Goal: Contribute content: Add original content to the website for others to see

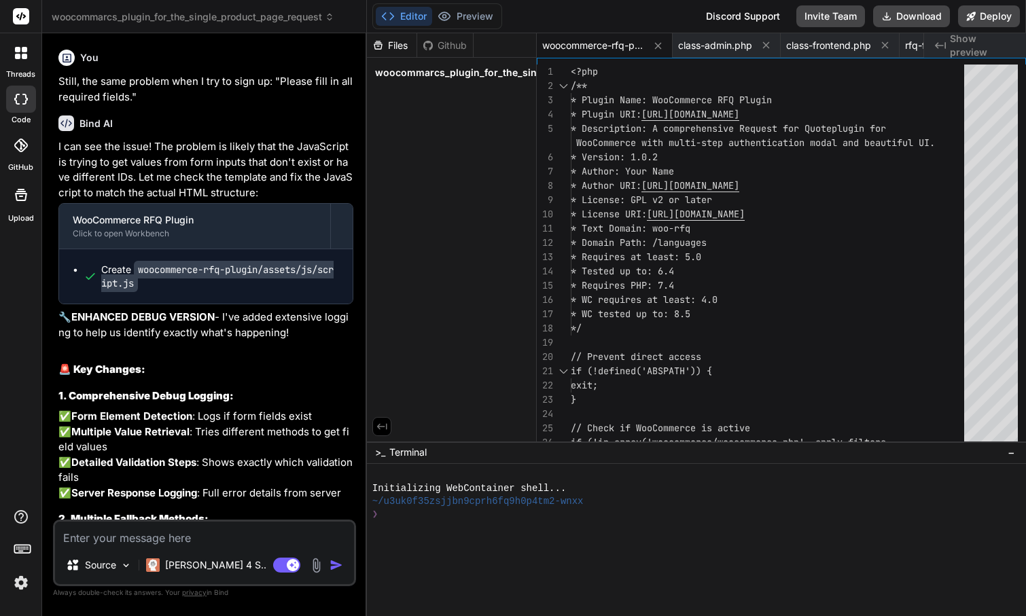
scroll to position [14, 0]
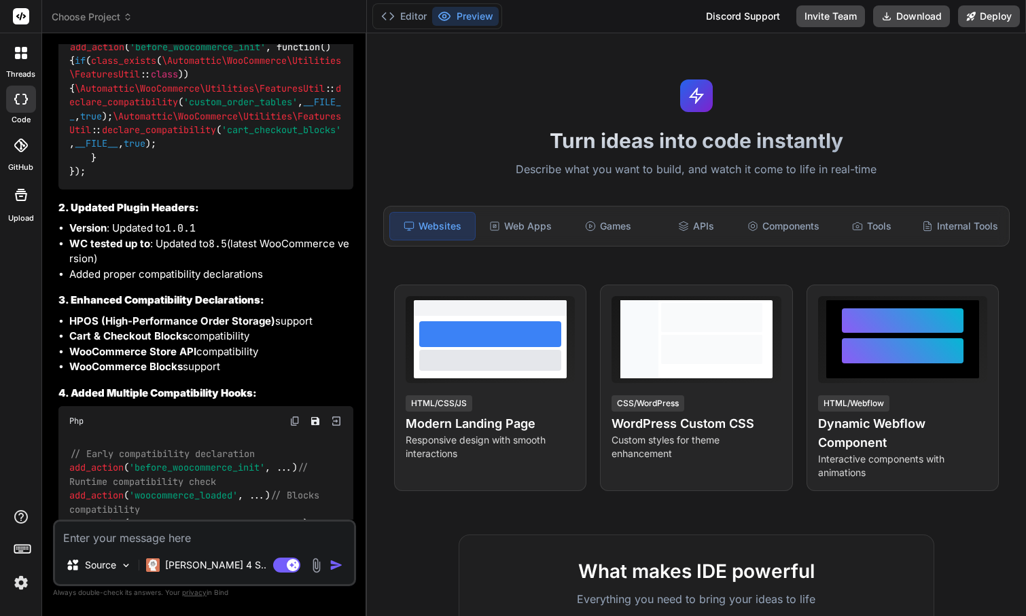
scroll to position [5147, 0]
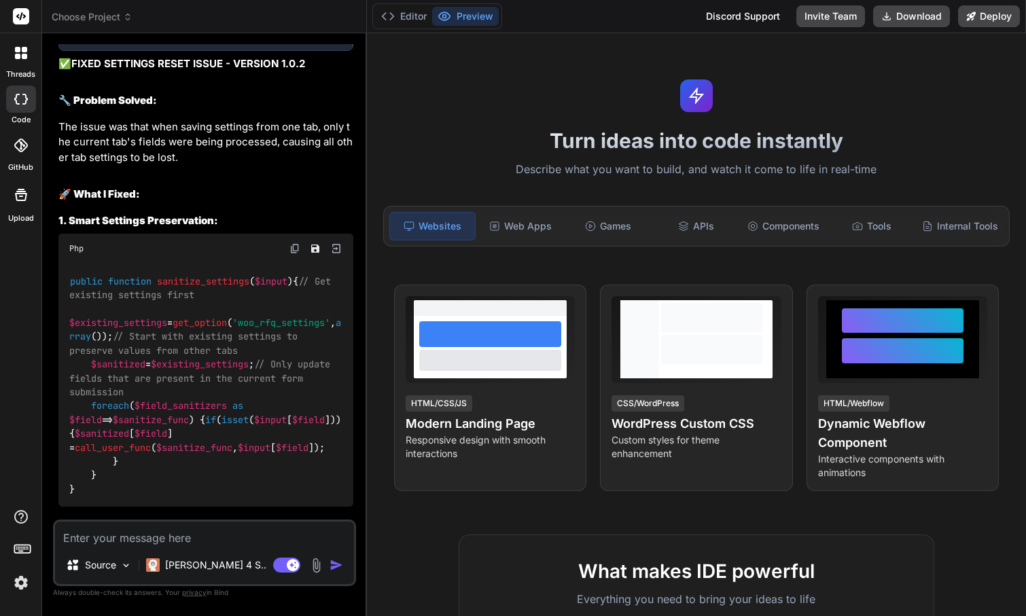
type textarea "x"
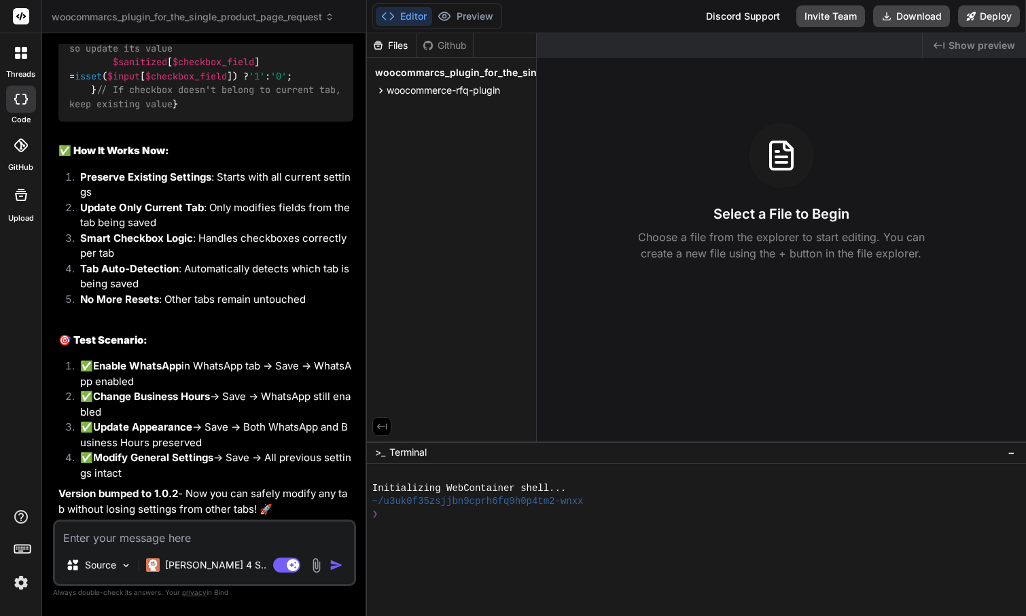
click at [319, 571] on img at bounding box center [316, 566] width 16 height 16
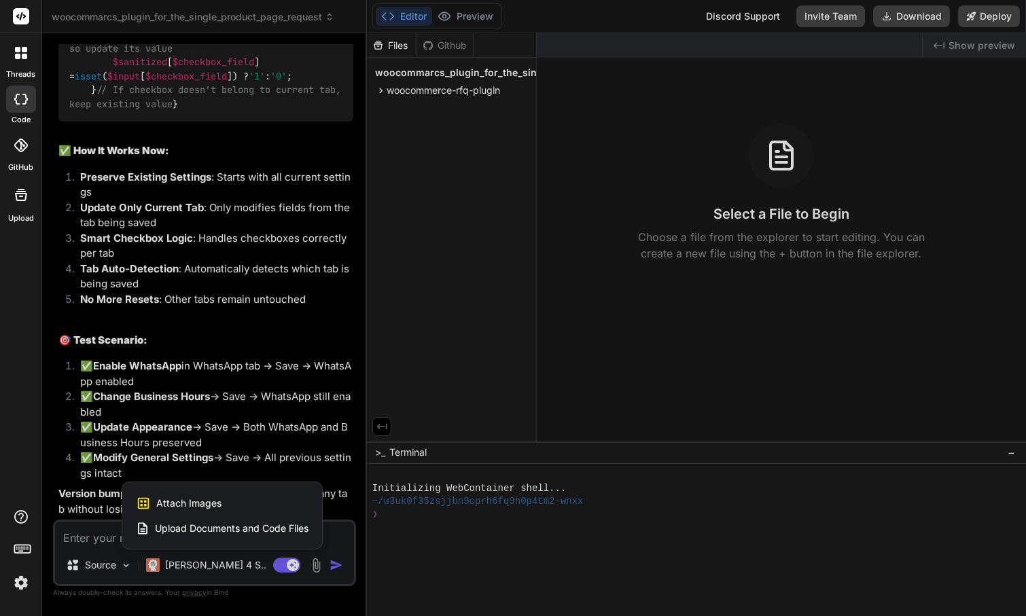
click at [216, 503] on span "Attach Images" at bounding box center [188, 504] width 65 height 14
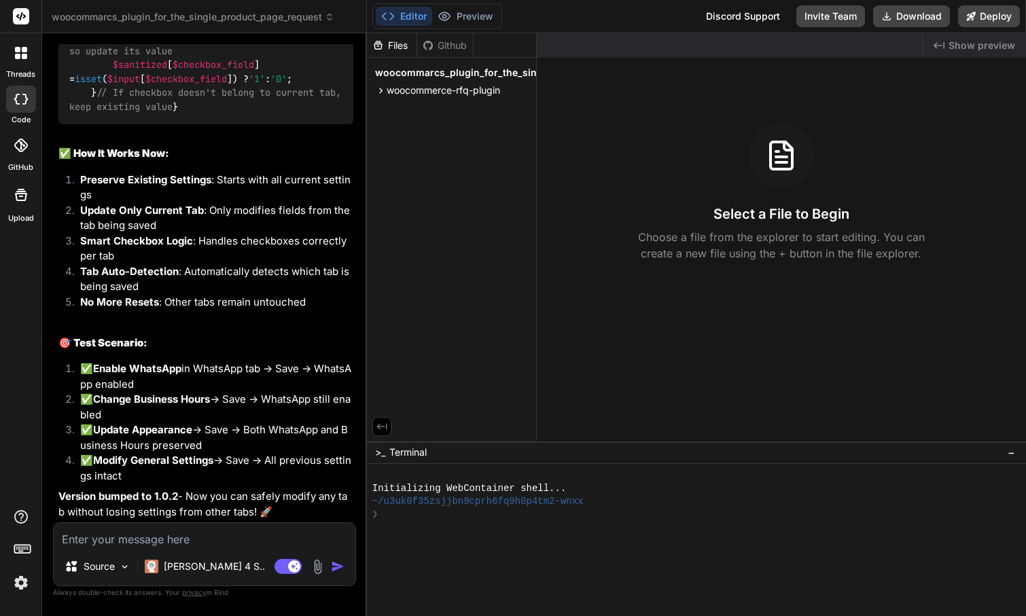
type textarea "x"
type input "C:\fakepath\IMG_4660.jpg"
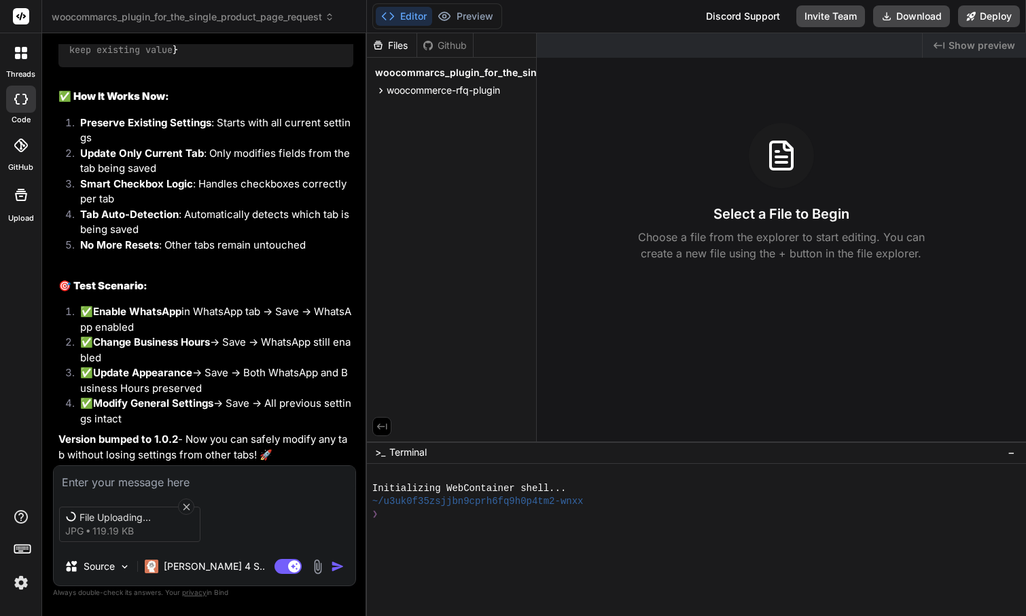
click at [139, 480] on textarea at bounding box center [205, 478] width 302 height 24
type textarea "x"
type textarea "I"
type textarea "x"
type textarea "I"
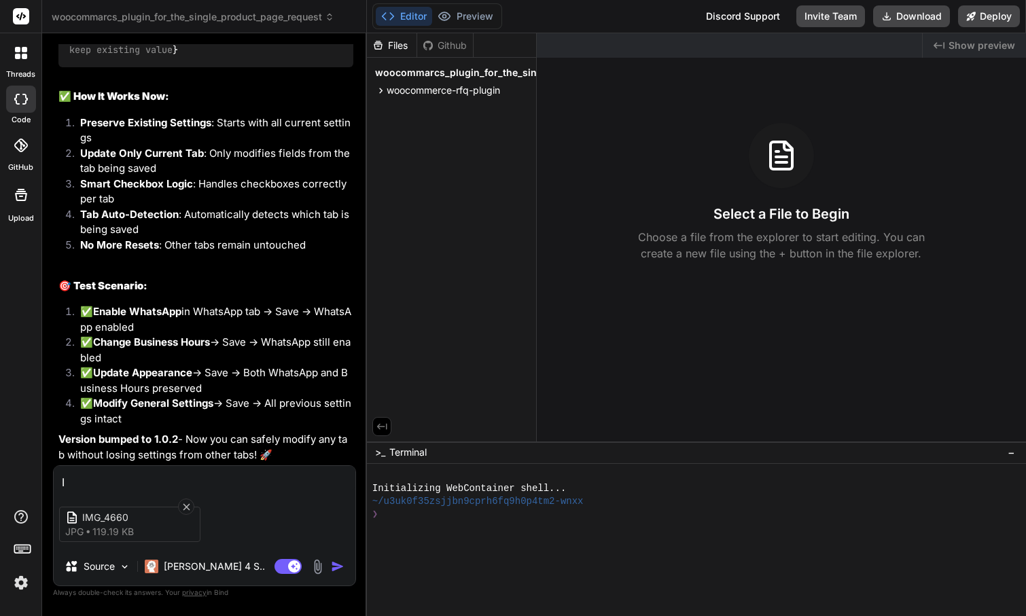
type textarea "x"
type textarea "I w"
type textarea "x"
type textarea "I wa"
type textarea "x"
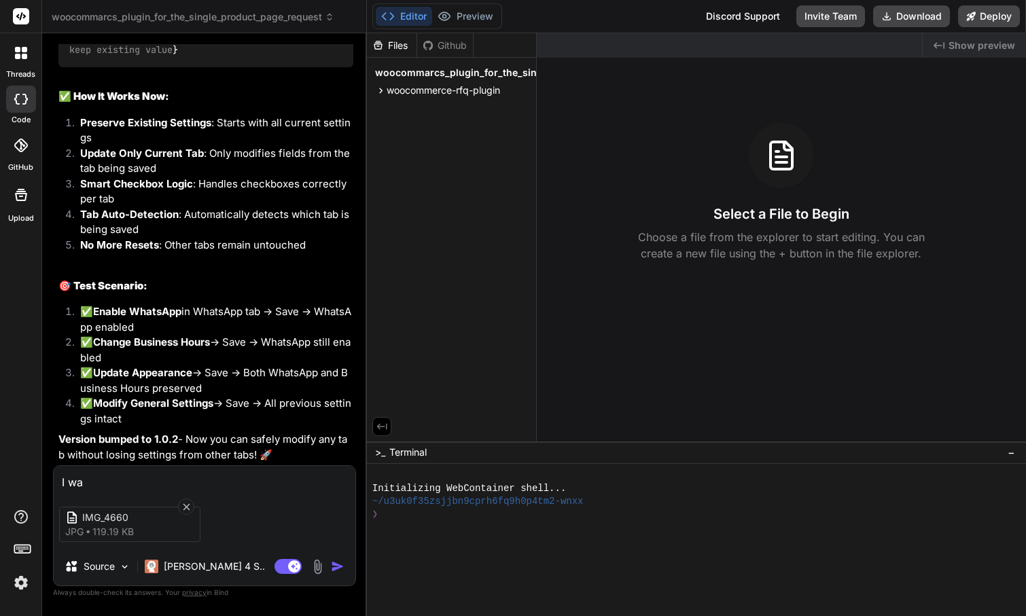
type textarea "I wan"
type textarea "x"
type textarea "I want"
type textarea "x"
type textarea "I want"
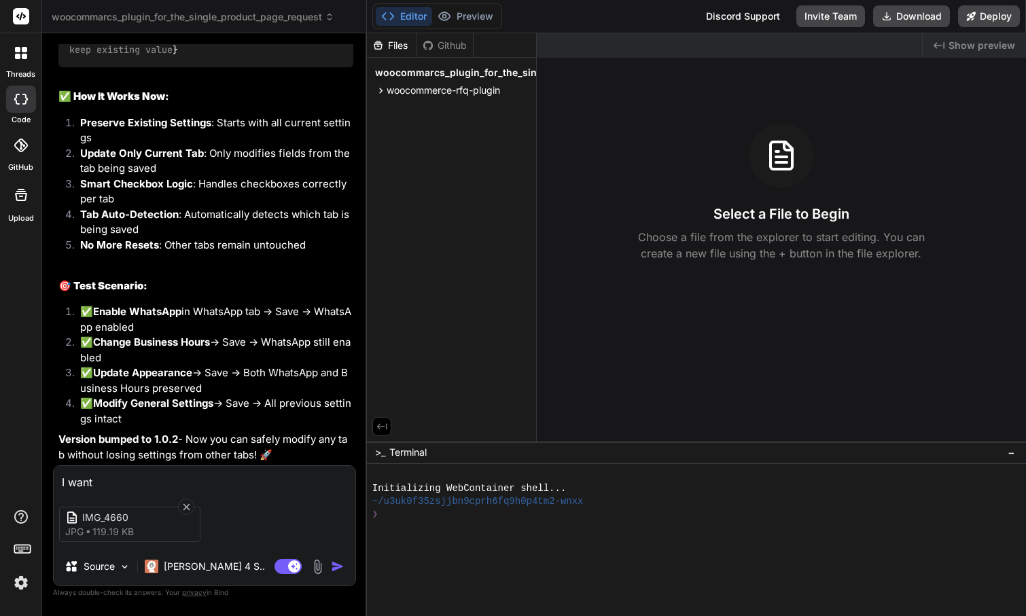
type textarea "x"
type textarea "I want t"
type textarea "x"
type textarea "I want th"
type textarea "x"
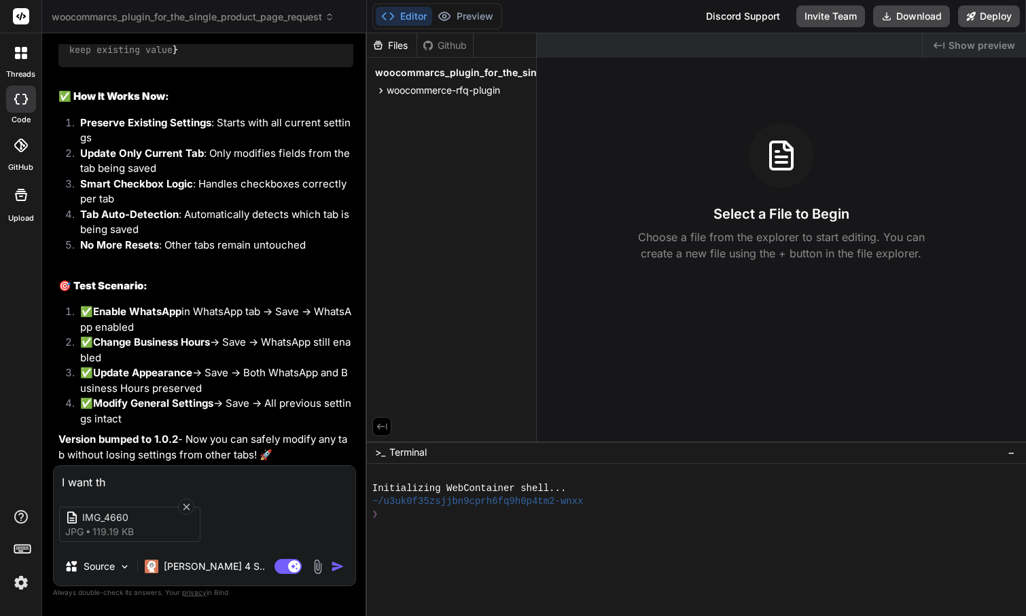
type textarea "I want the"
type textarea "x"
type textarea "I want the"
type textarea "x"
type textarea "I want the f"
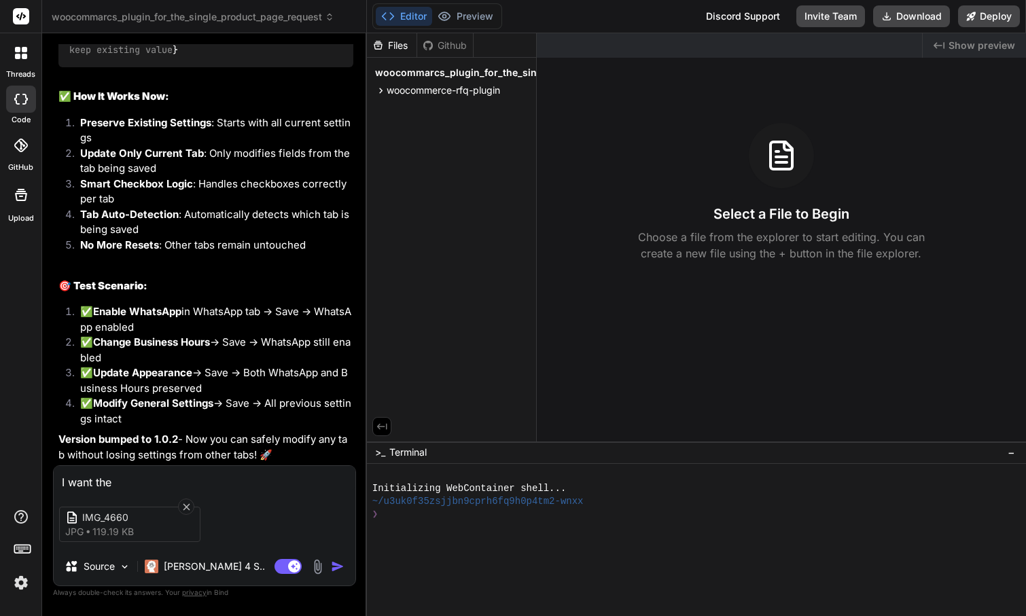
type textarea "x"
type textarea "I want the fr"
type textarea "x"
type textarea "I want the fro"
type textarea "x"
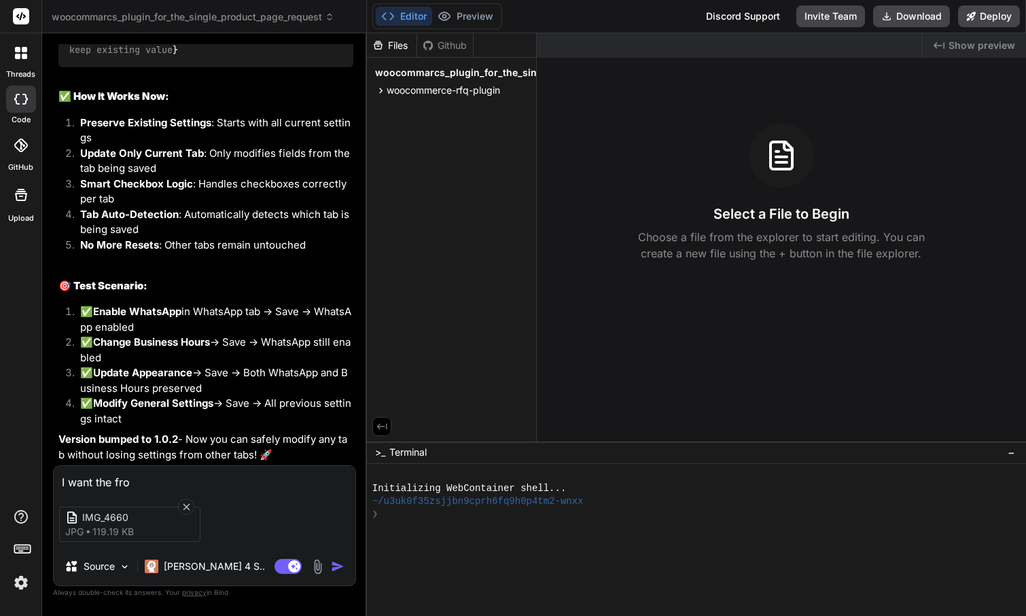
type textarea "I want the fron"
type textarea "x"
type textarea "I want the front"
type textarea "x"
type textarea "I want the fronte"
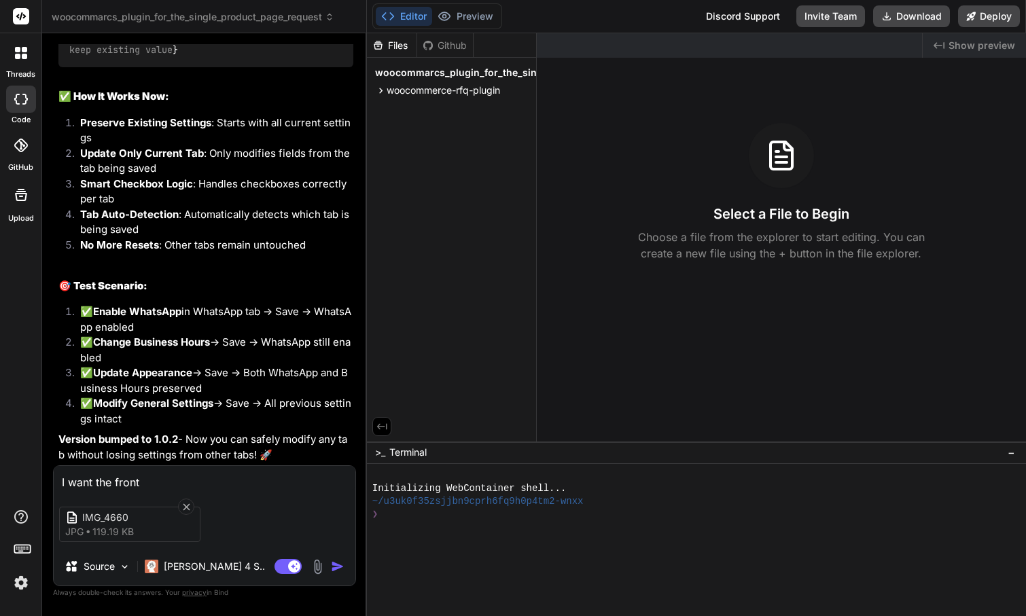
type textarea "x"
type textarea "I want the fronten"
type textarea "x"
type textarea "I want the frontend"
type textarea "x"
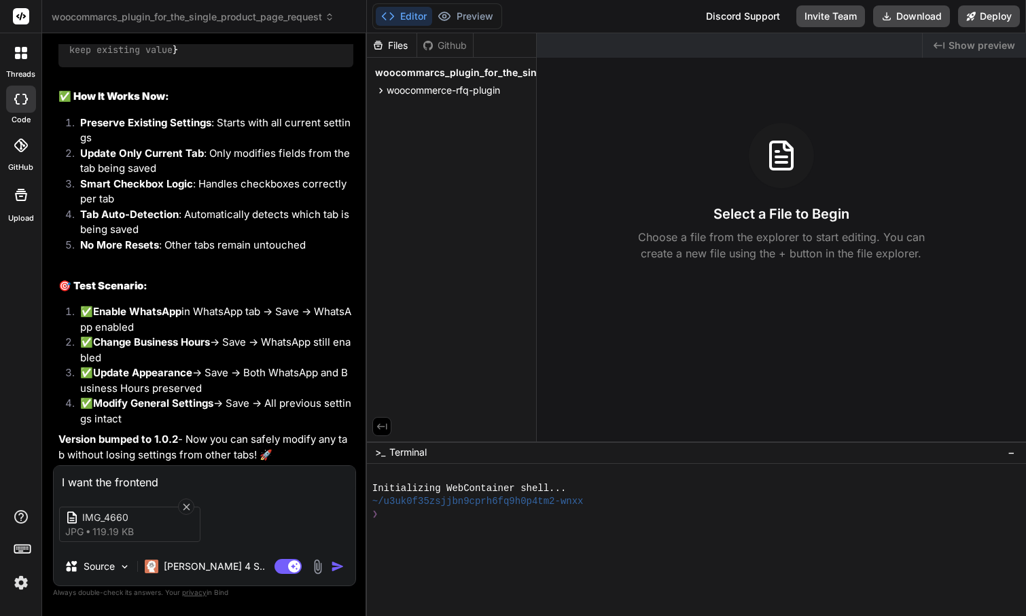
type textarea "I want the frontend"
type textarea "x"
type textarea "I want the frontend l"
type textarea "x"
type textarea "I want the frontend lo"
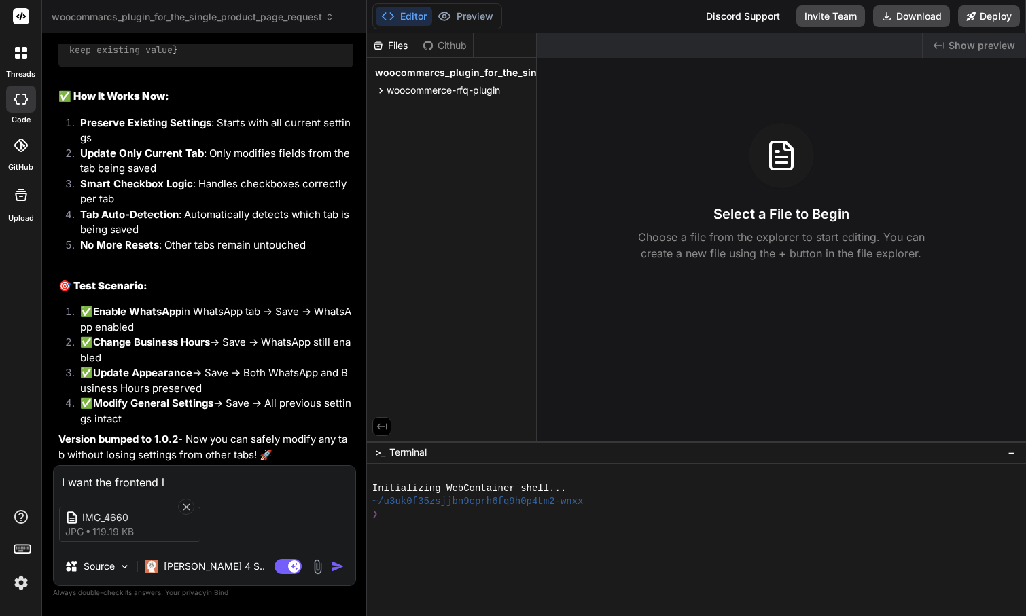
type textarea "x"
type textarea "I want the frontend loo"
type textarea "x"
type textarea "I want the frontend look"
type textarea "x"
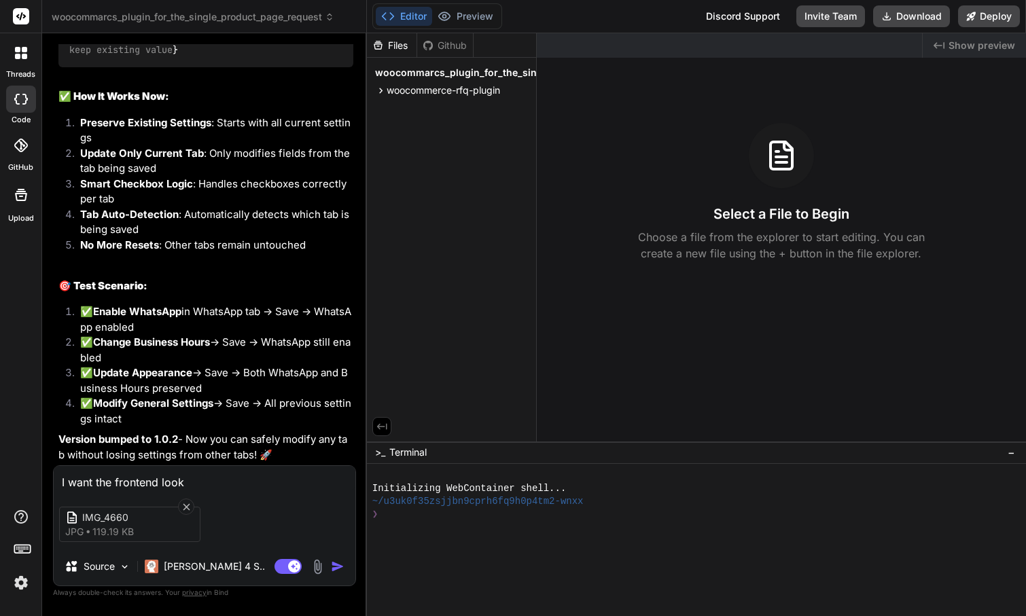
type textarea "I want the frontend looks"
type textarea "x"
type textarea "I want the frontend looks"
type textarea "x"
type textarea "I want the frontend looks l"
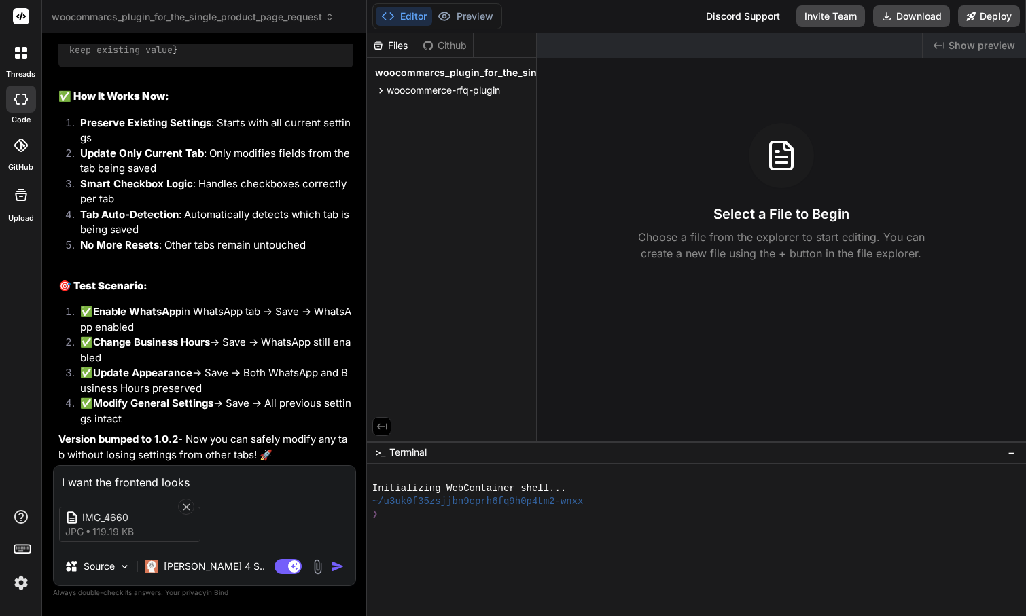
type textarea "x"
type textarea "I want the frontend looks li"
type textarea "x"
type textarea "I want the frontend looks lik"
type textarea "x"
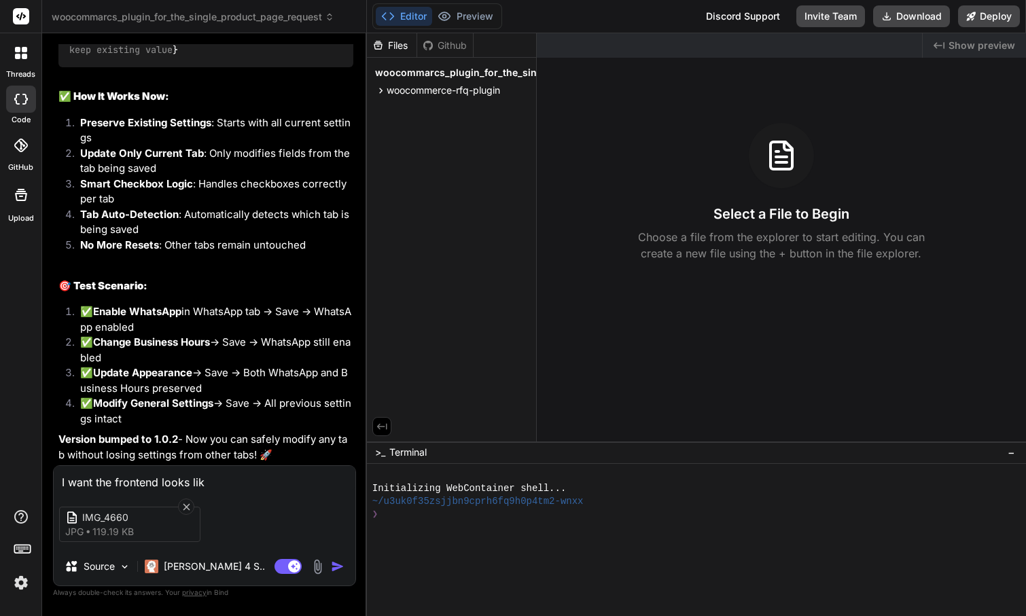
type textarea "I want the frontend looks like"
type textarea "x"
type textarea "I want the frontend looks like"
type textarea "x"
type textarea "I want the frontend looks like t"
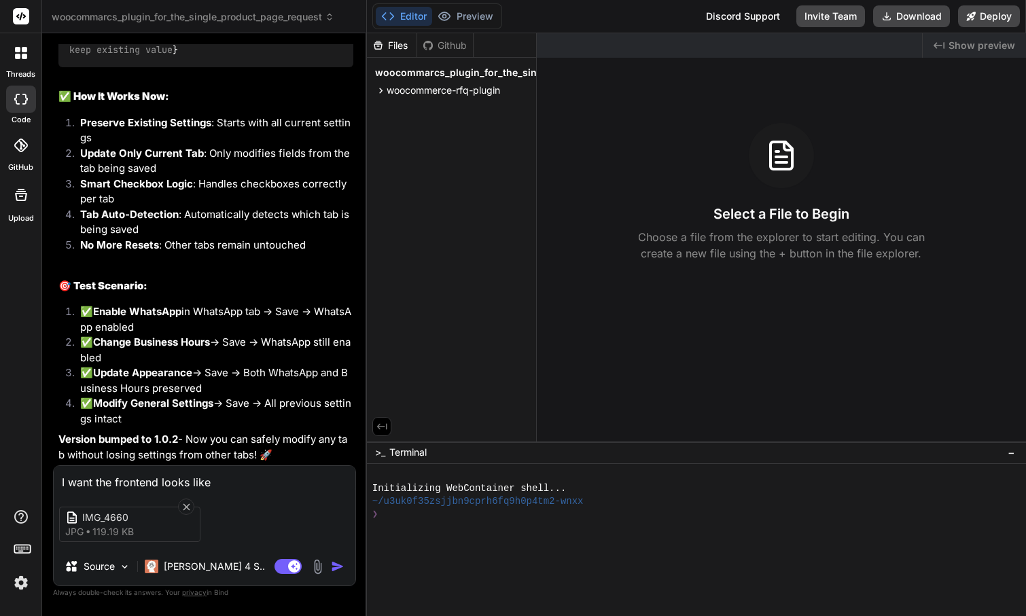
type textarea "x"
type textarea "I want the frontend looks like th"
type textarea "x"
type textarea "I want the frontend looks like thi"
type textarea "x"
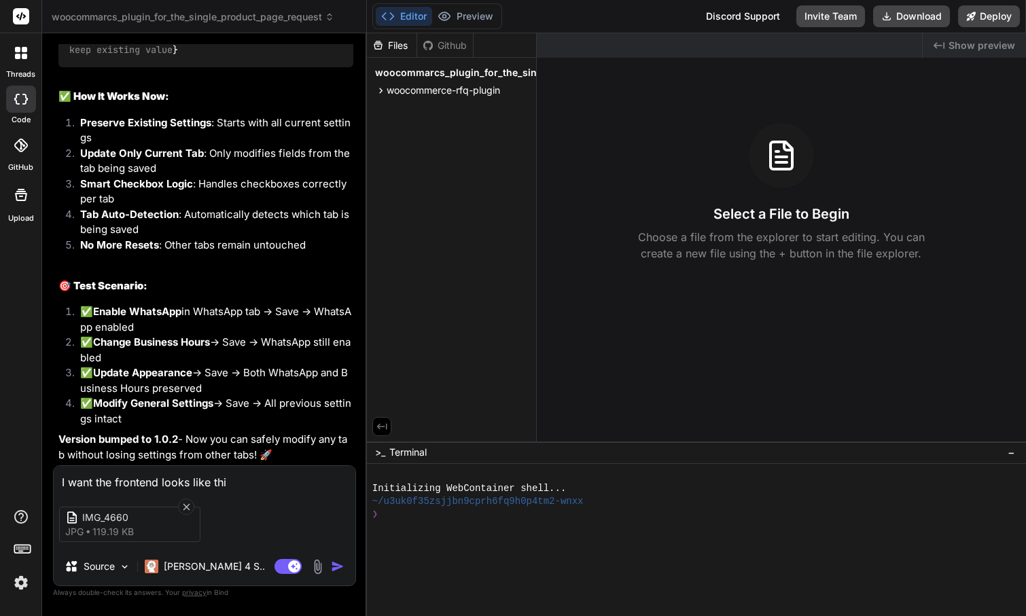
type textarea "I want the frontend looks like this"
type textarea "x"
type textarea "I want the frontend looks like this"
type textarea "x"
type textarea "I want the frontend looks like this s"
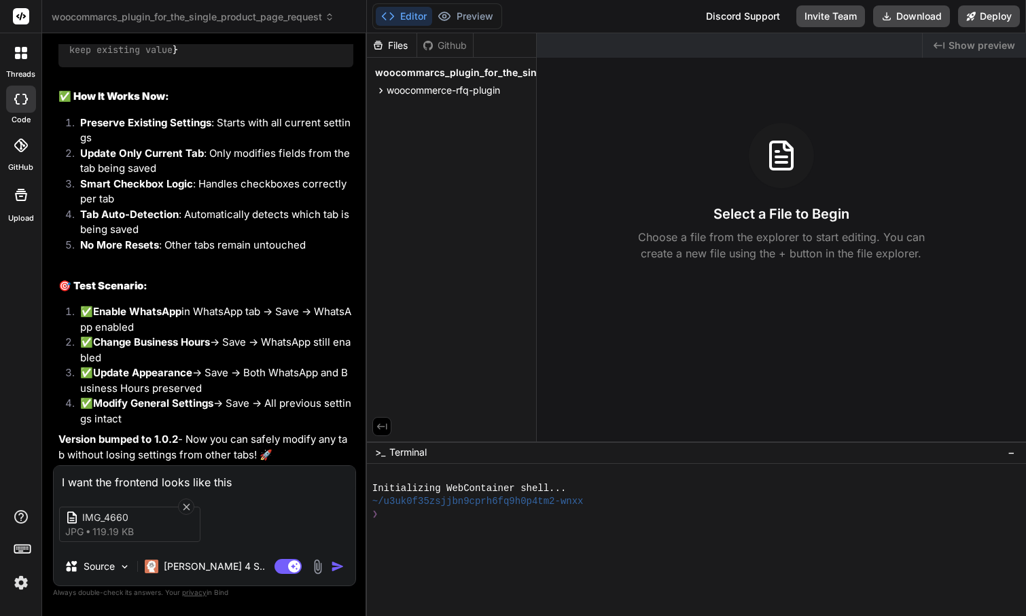
type textarea "x"
type textarea "I want the frontend looks like this st"
type textarea "x"
type textarea "I want the frontend looks like this sty"
type textarea "x"
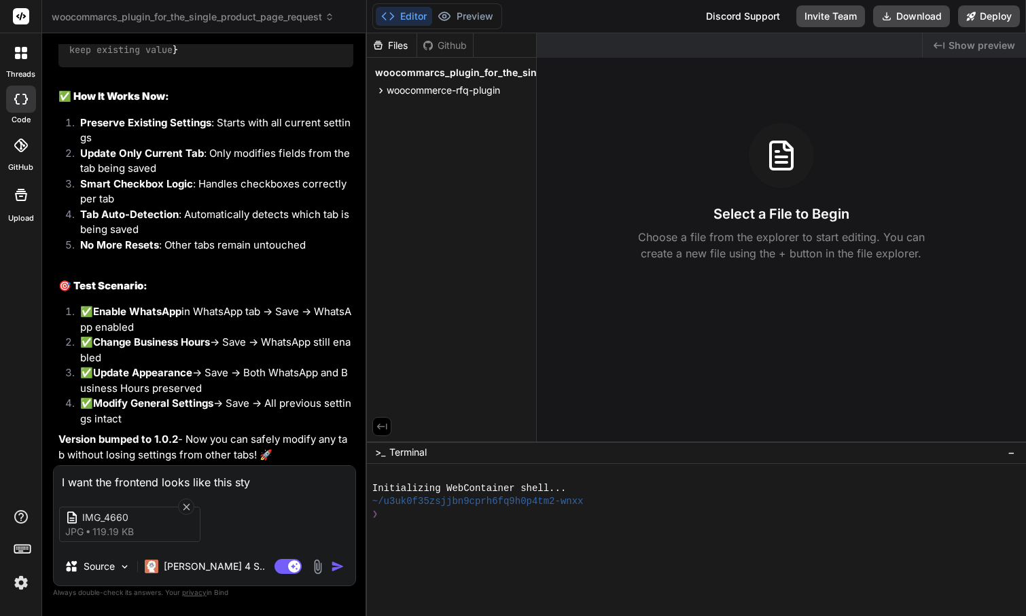
type textarea "I want the frontend looks like this styl"
type textarea "x"
type textarea "I want the frontend looks like this style"
type textarea "x"
type textarea "I want the frontend looks like this style"
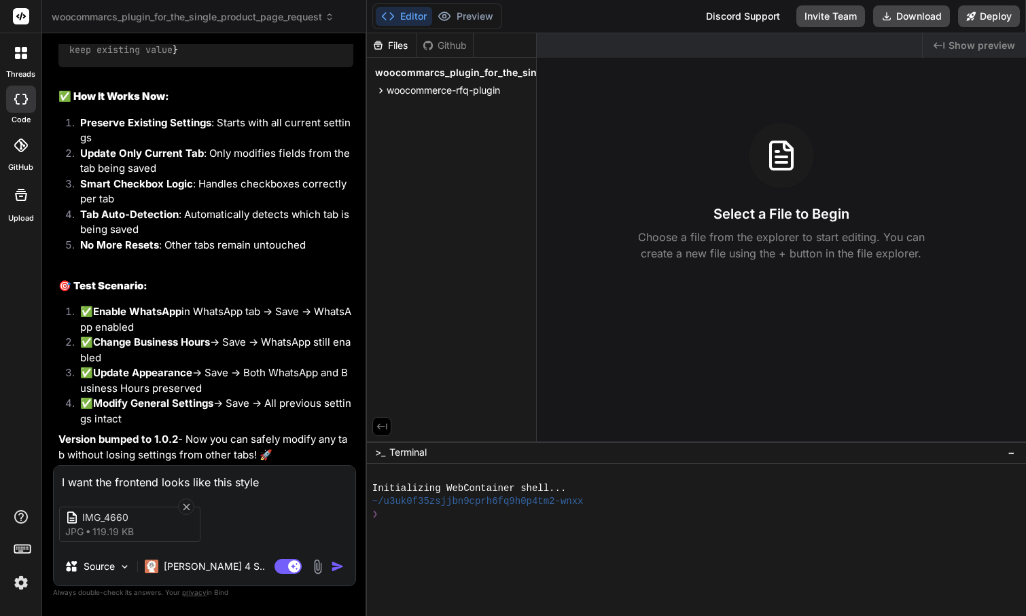
type textarea "x"
type textarea "I want the frontend looks like this style i"
type textarea "x"
type textarea "I want the frontend looks like this style in"
type textarea "x"
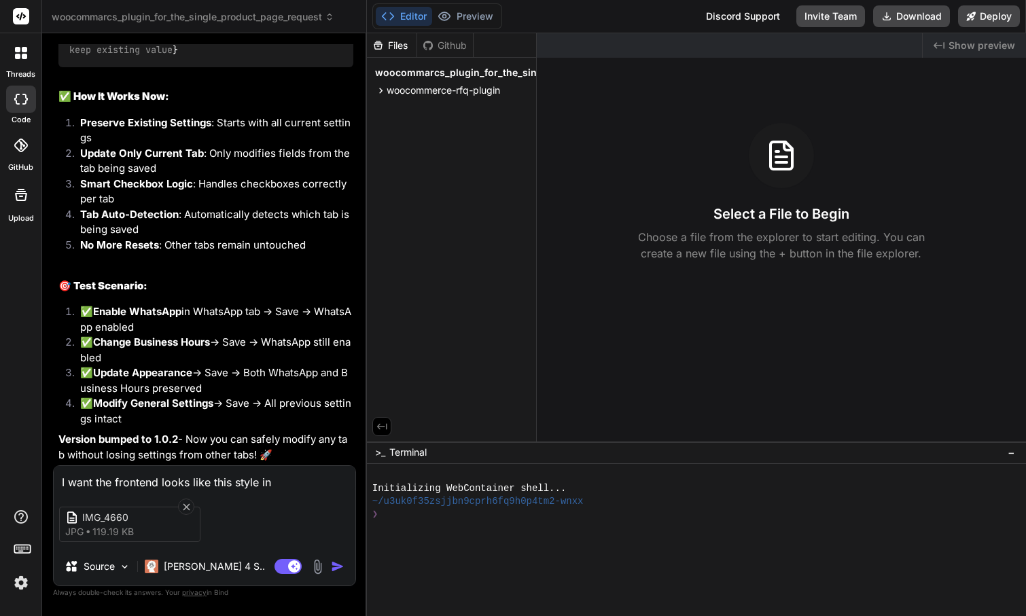
type textarea "I want the frontend looks like this style in"
type textarea "x"
type textarea "I want the frontend looks like this style in t"
type textarea "x"
type textarea "I want the frontend looks like this style in th"
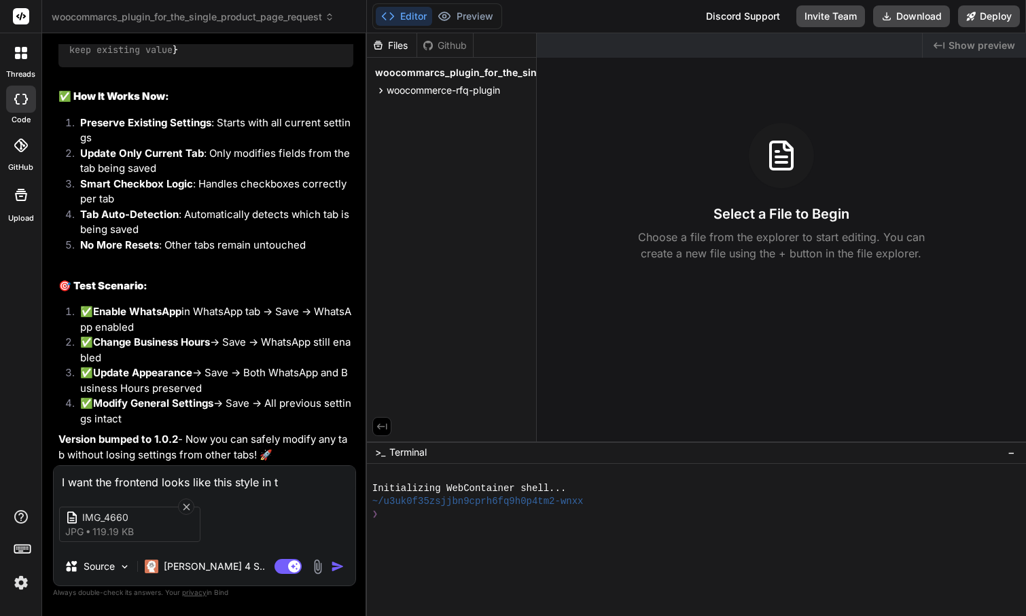
type textarea "x"
type textarea "I want the frontend looks like this style in the"
type textarea "x"
type textarea "I want the frontend looks like this style in the"
type textarea "x"
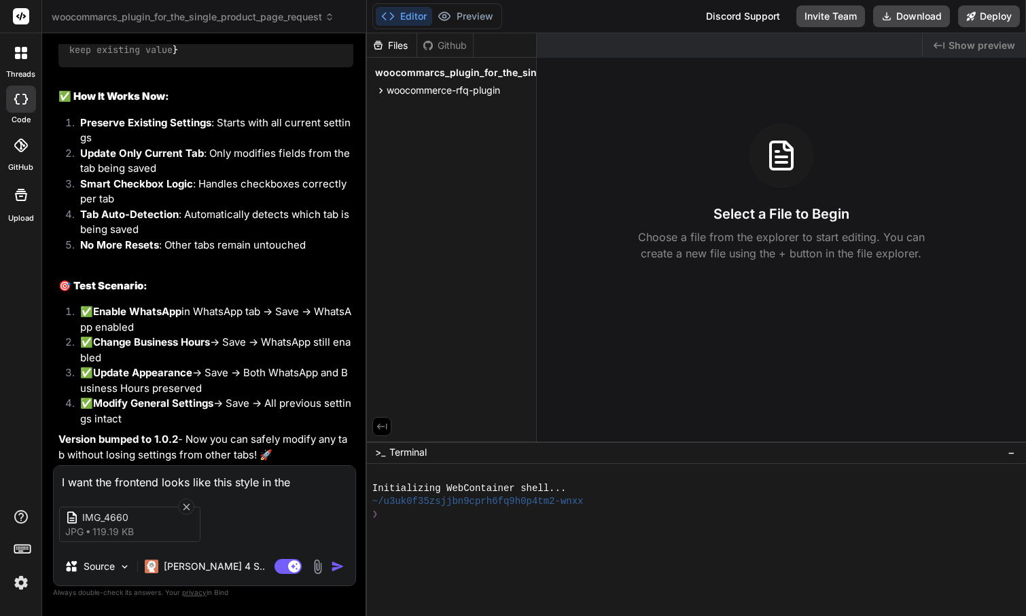
type textarea "I want the frontend looks like this style in the a"
type textarea "x"
type textarea "I want the frontend looks like this style in the at"
type textarea "x"
type textarea "I want the frontend looks like this style in the att"
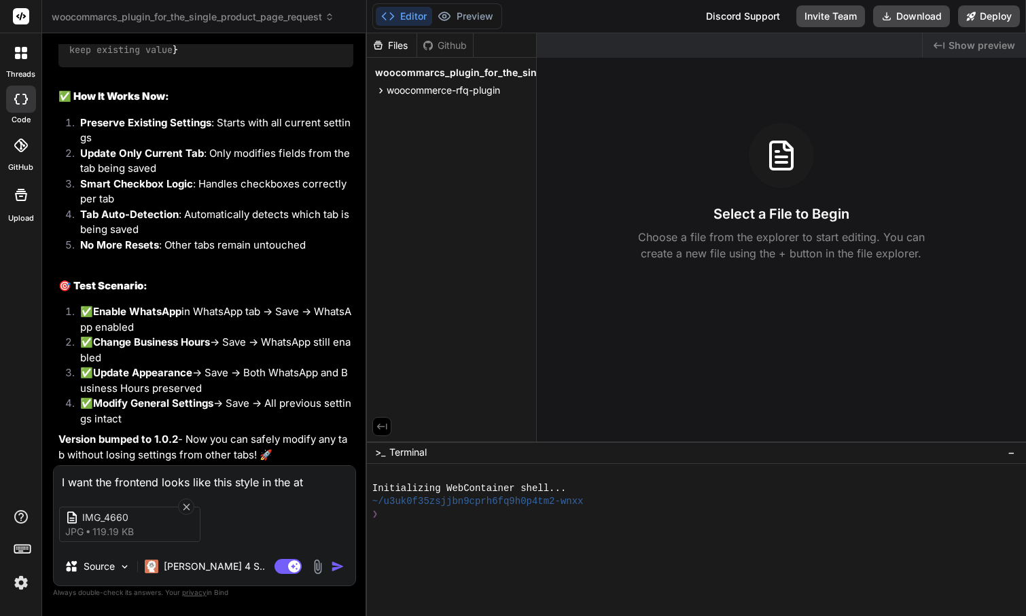
type textarea "x"
type textarea "I want the frontend looks like this style in the atta"
type textarea "x"
type textarea "I want the frontend looks like this style in the attat"
type textarea "x"
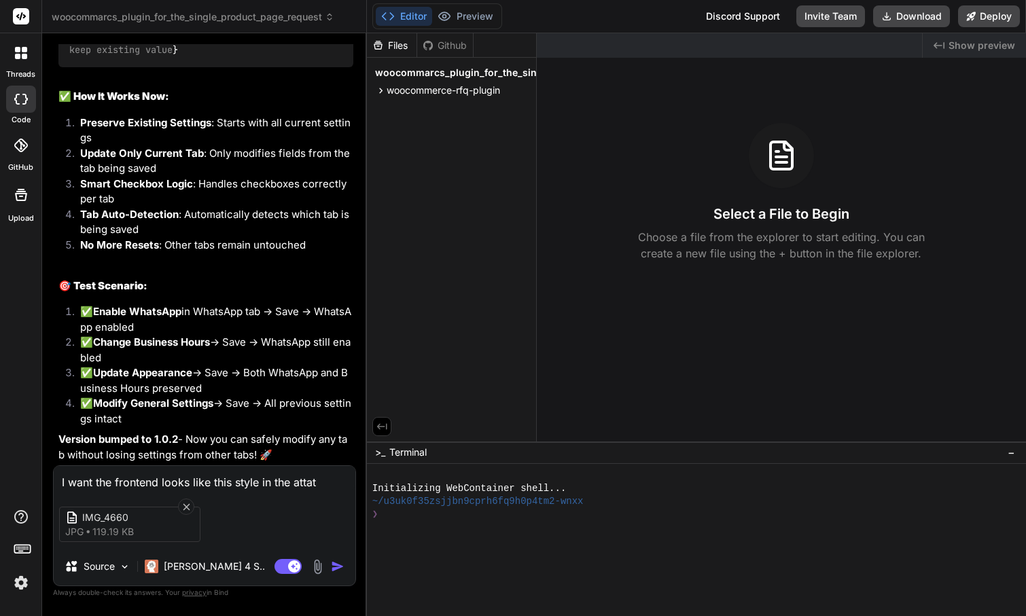
type textarea "I want the frontend looks like this style in the attate"
type textarea "x"
type textarea "I want the frontend looks like this style in the attatec"
type textarea "x"
type textarea "I want the frontend looks like this style in the attatech"
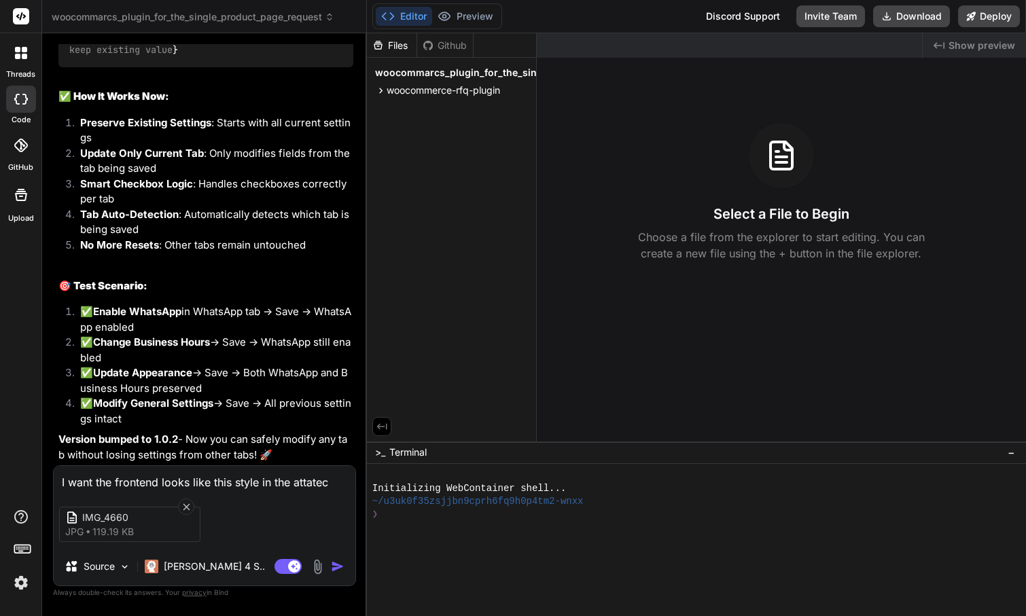
type textarea "x"
type textarea "I want the frontend looks like this style in the attateche"
type textarea "x"
type textarea "I want the frontend looks like this style in the attateched"
type textarea "x"
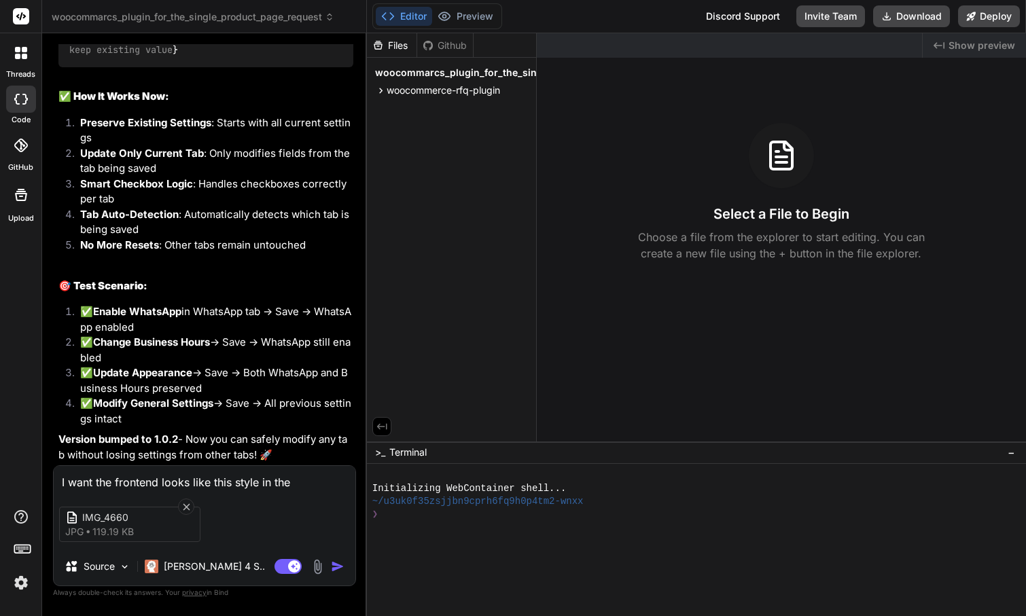
type textarea "I want the frontend looks like this style in the attached"
type textarea "x"
type textarea "I want the frontend looks like this style in the attached i"
type textarea "x"
type textarea "I want the frontend looks like this style in the attached im"
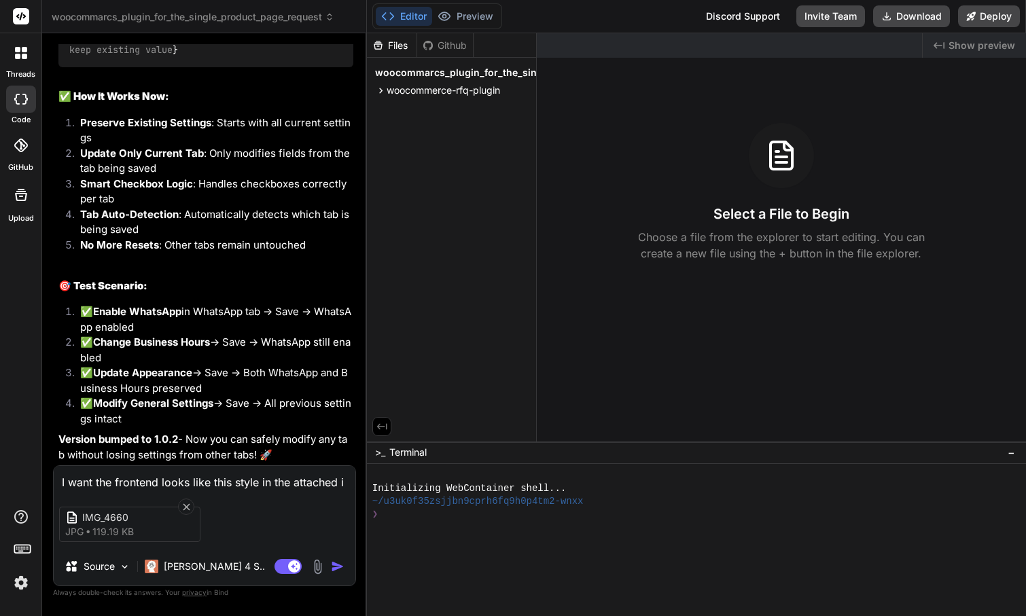
type textarea "x"
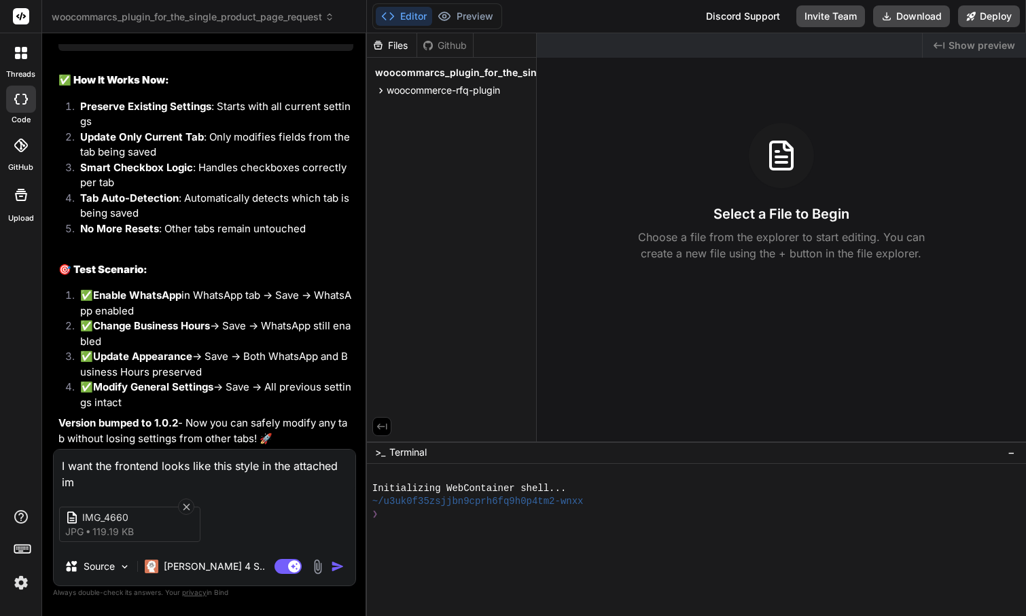
type textarea "I want the frontend looks like this style in the attached ima"
type textarea "x"
type textarea "I want the frontend looks like this style in the attached imag"
type textarea "x"
type textarea "I want the frontend looks like this style in the attached imagw"
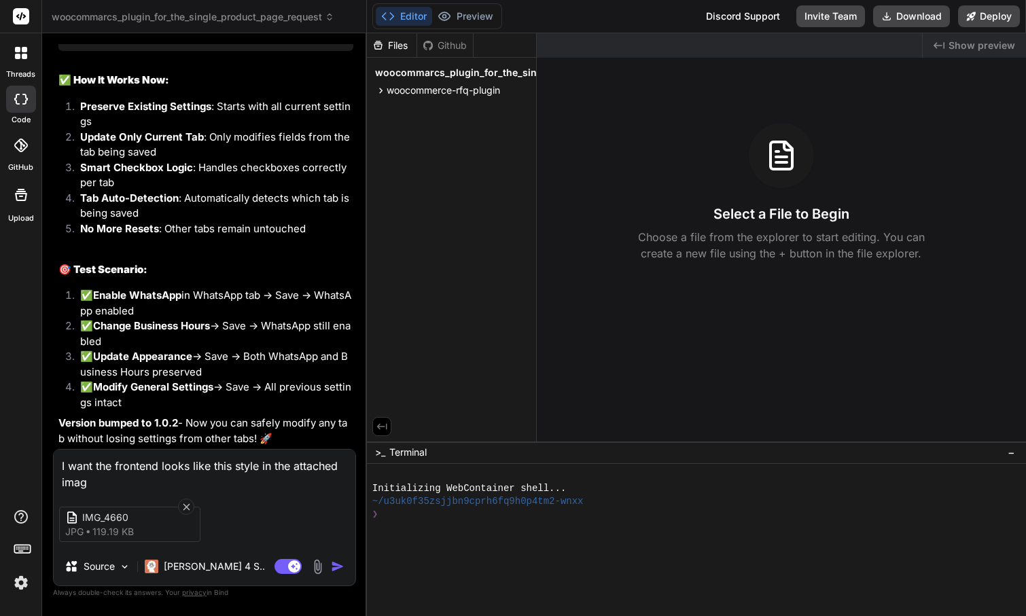
type textarea "x"
type textarea "I want the frontend looks like this style in the attached image"
type textarea "x"
type textarea "I want the frontend looks like this style in the attached image"
click at [336, 569] on img "button" at bounding box center [338, 567] width 14 height 14
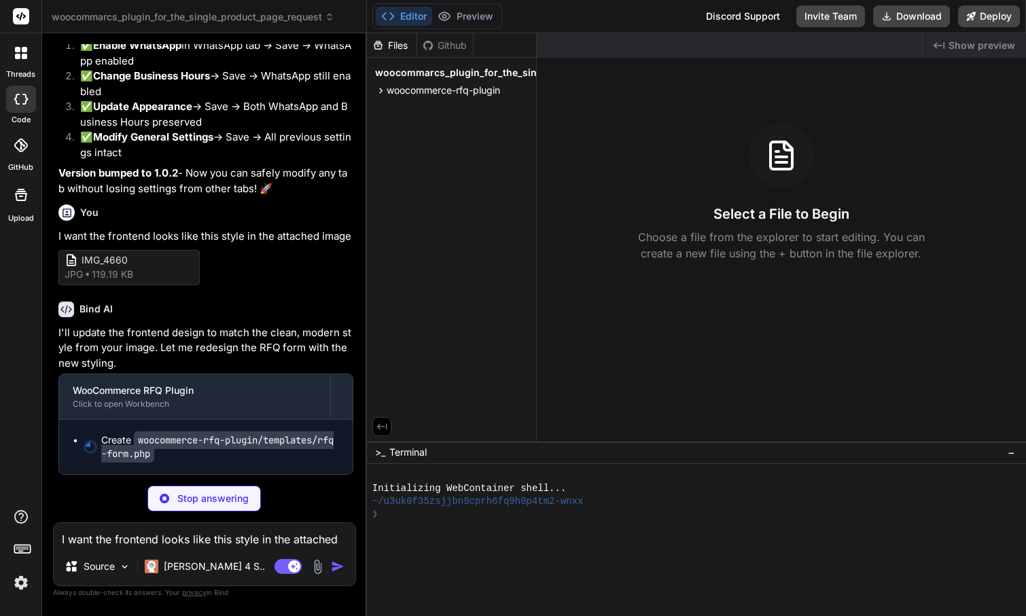
click at [18, 586] on img at bounding box center [21, 582] width 23 height 23
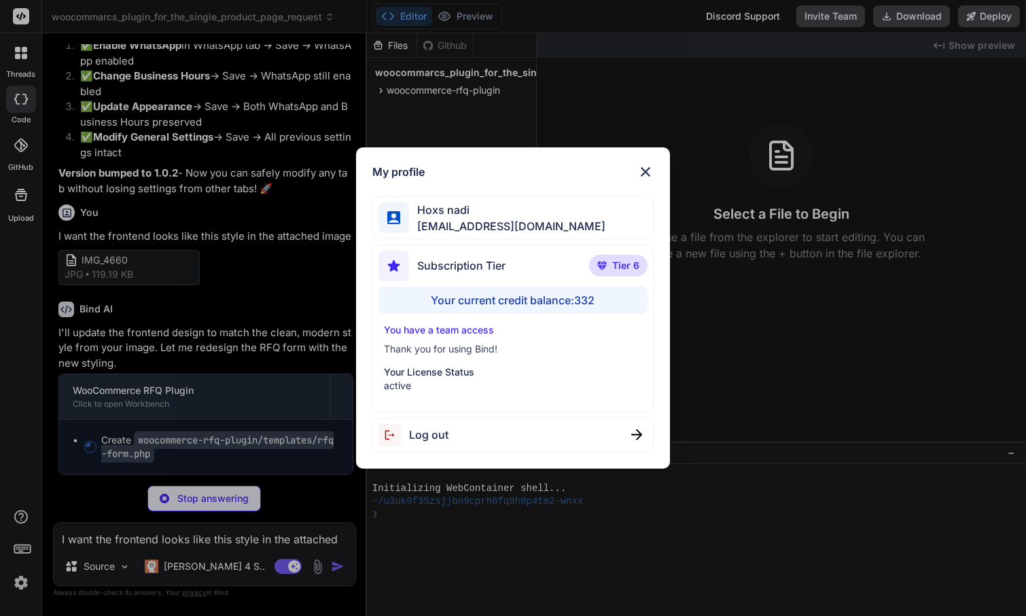
click at [643, 170] on img at bounding box center [645, 172] width 16 height 16
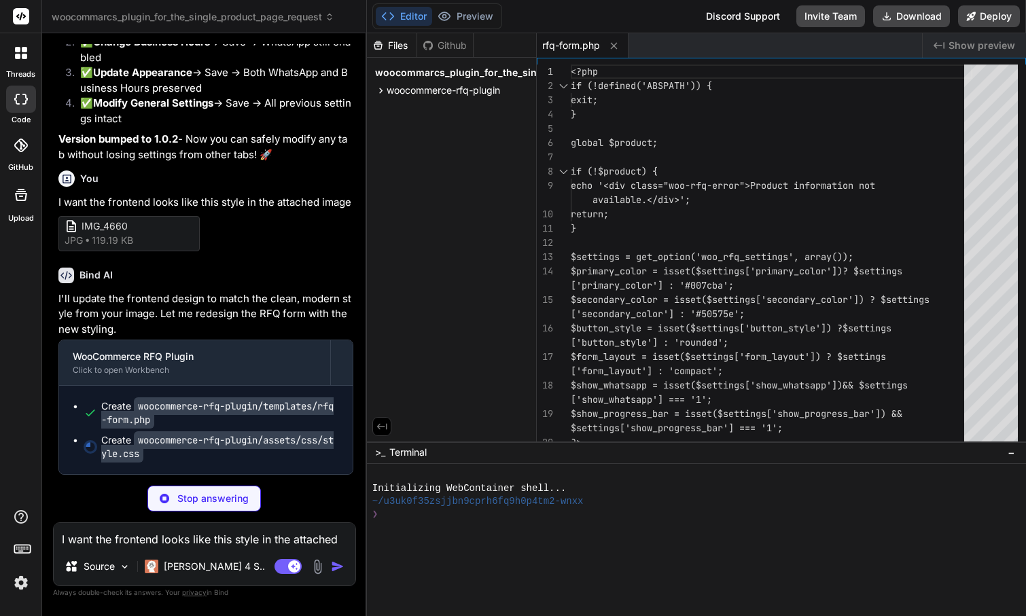
type textarea "x"
type textarea "width: 16px; height: 16px; border: 2px solid transparent; border-top: 2px solid…"
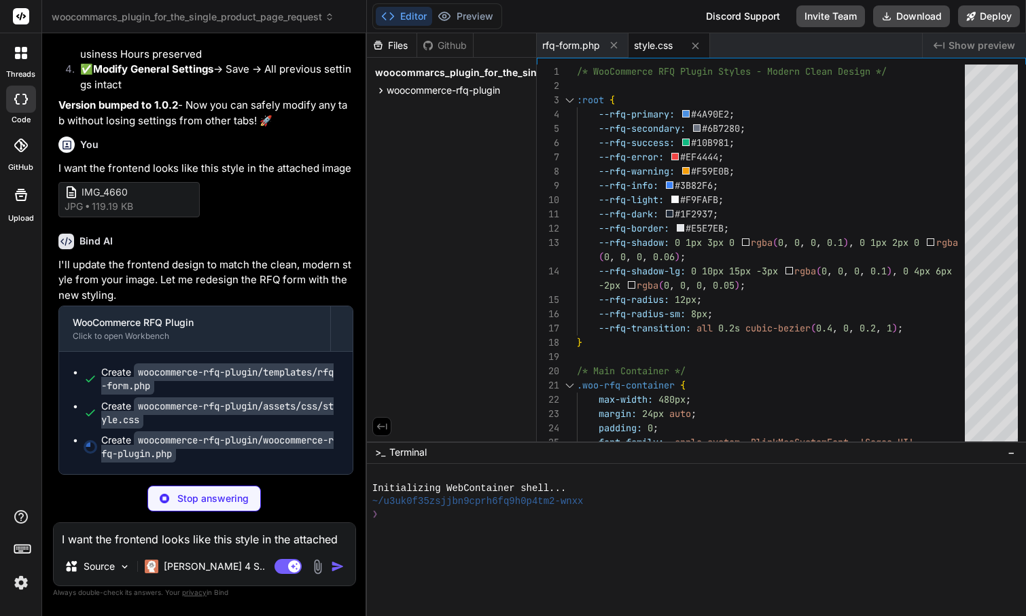
type textarea "x"
type textarea "});"
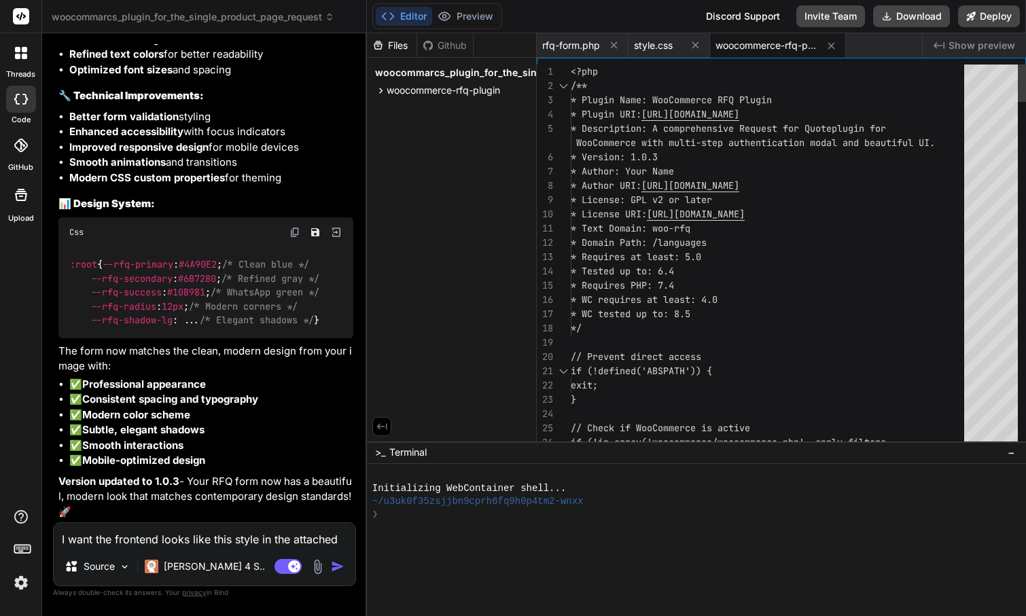
scroll to position [8774, 0]
click at [919, 15] on button "Download" at bounding box center [911, 16] width 77 height 22
type textarea "x"
click at [194, 539] on textarea "I want the frontend looks like this style in the attached image" at bounding box center [205, 535] width 302 height 24
type textarea "i"
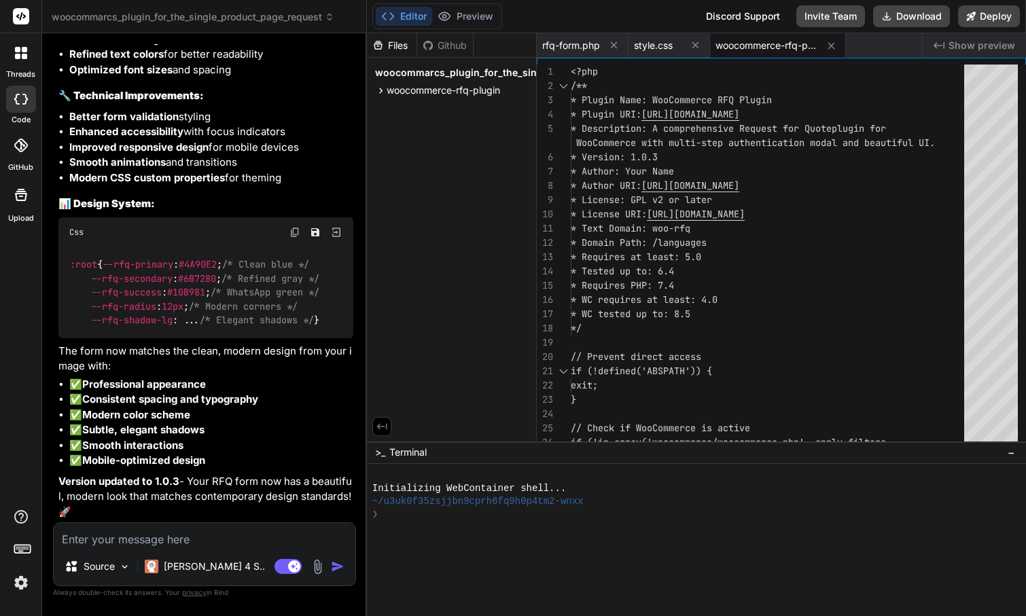
type textarea "x"
type textarea "in"
type textarea "x"
type textarea "in"
type textarea "x"
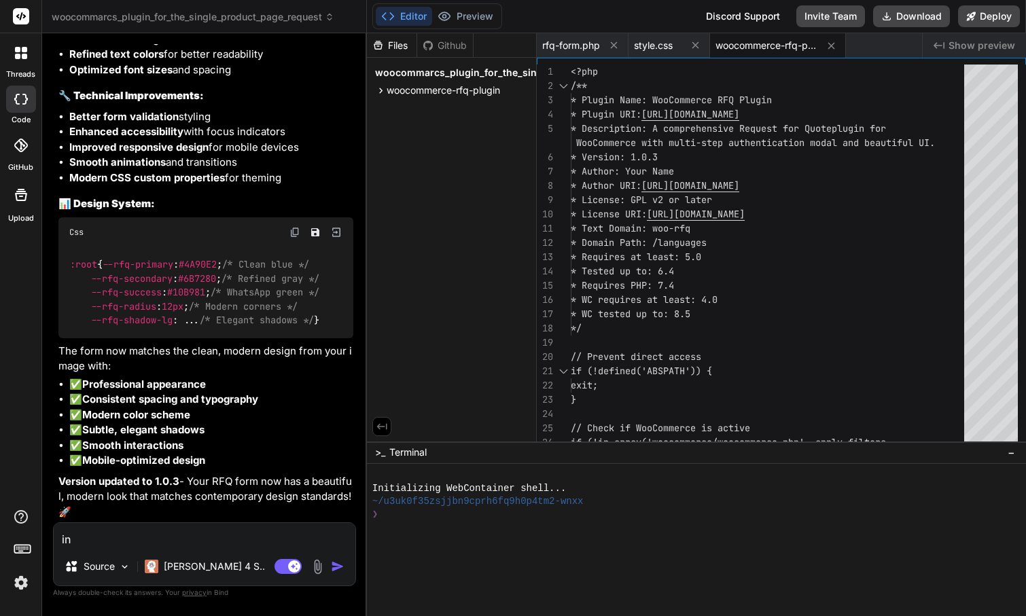
type textarea "in t"
type textarea "x"
type textarea "in th"
type textarea "x"
type textarea "in the"
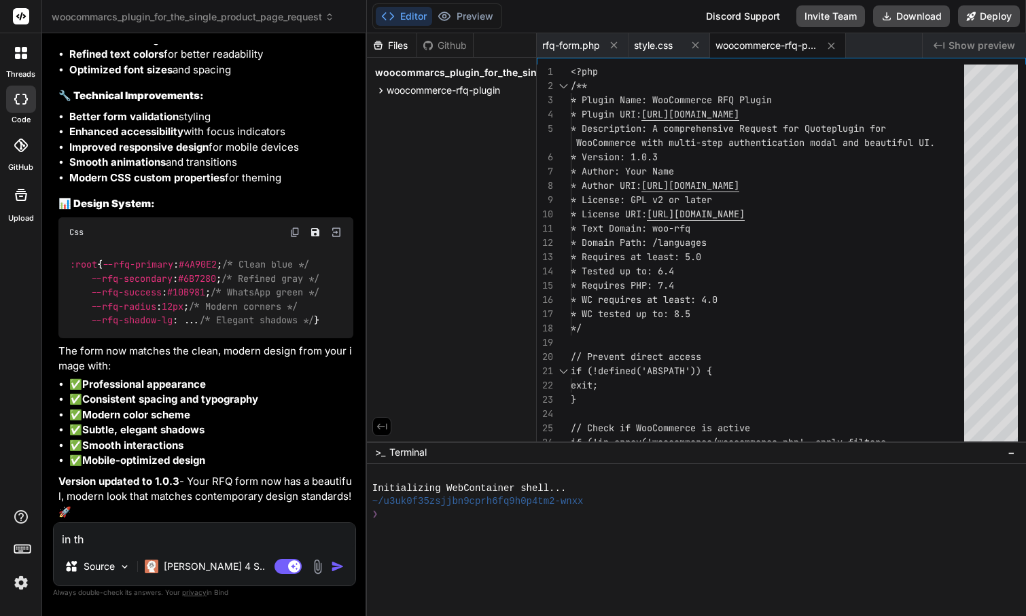
type textarea "x"
type textarea "in the"
type textarea "x"
type textarea "in the s"
type textarea "x"
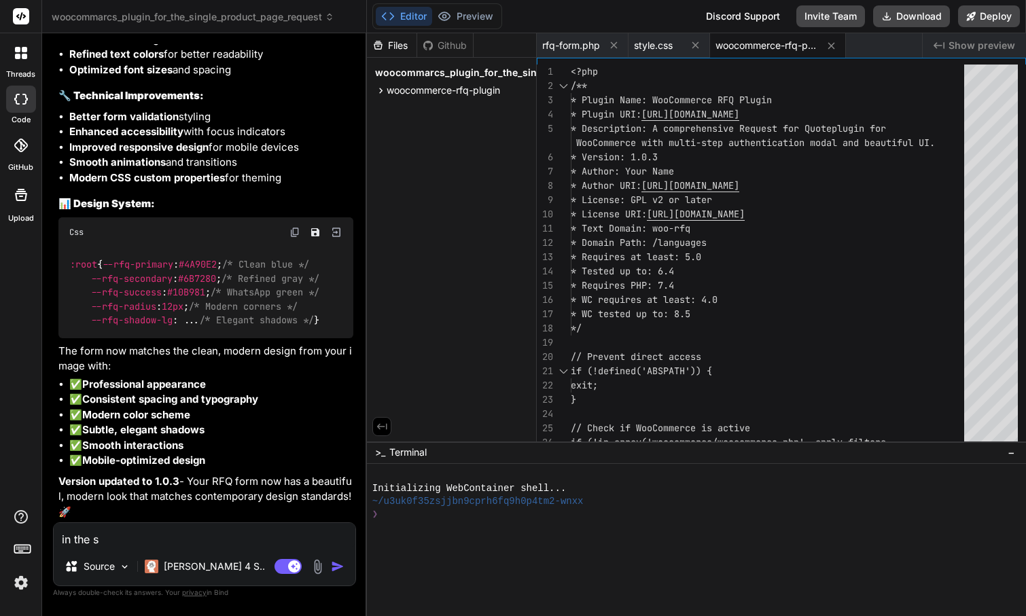
type textarea "in the se"
type textarea "x"
type textarea "in the set"
type textarea "x"
type textarea "in the sett"
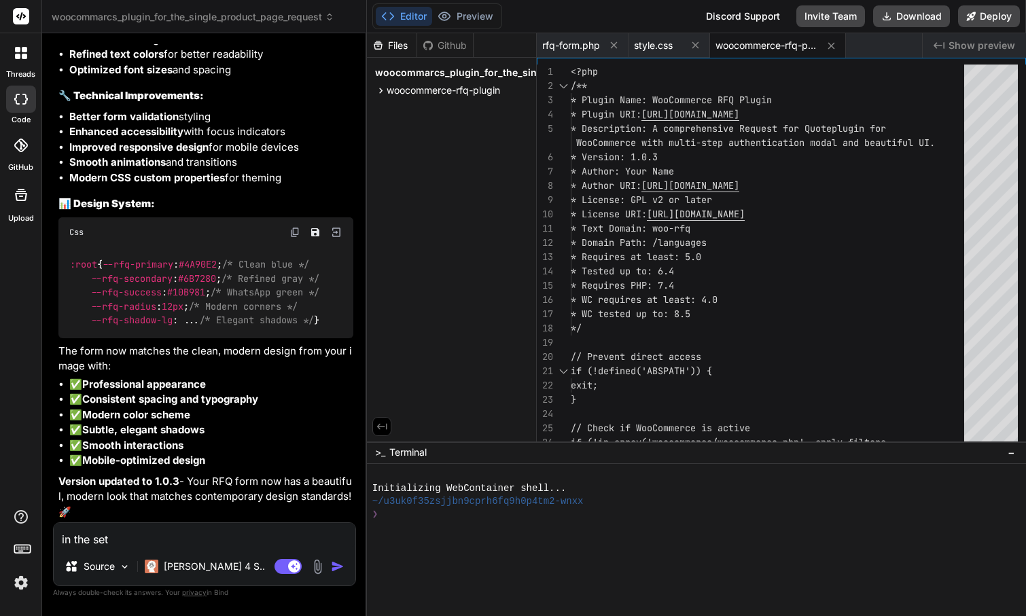
type textarea "x"
type textarea "in the setti"
type textarea "x"
type textarea "in the settin"
type textarea "x"
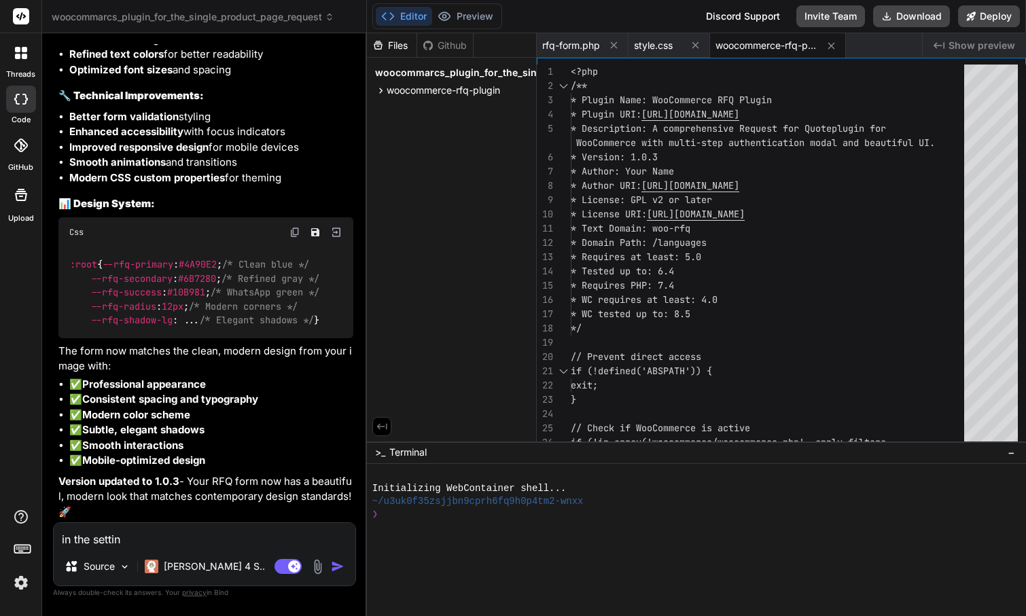
type textarea "in the setting"
type textarea "x"
type textarea "in the settin"
type textarea "x"
type textarea "in the setti"
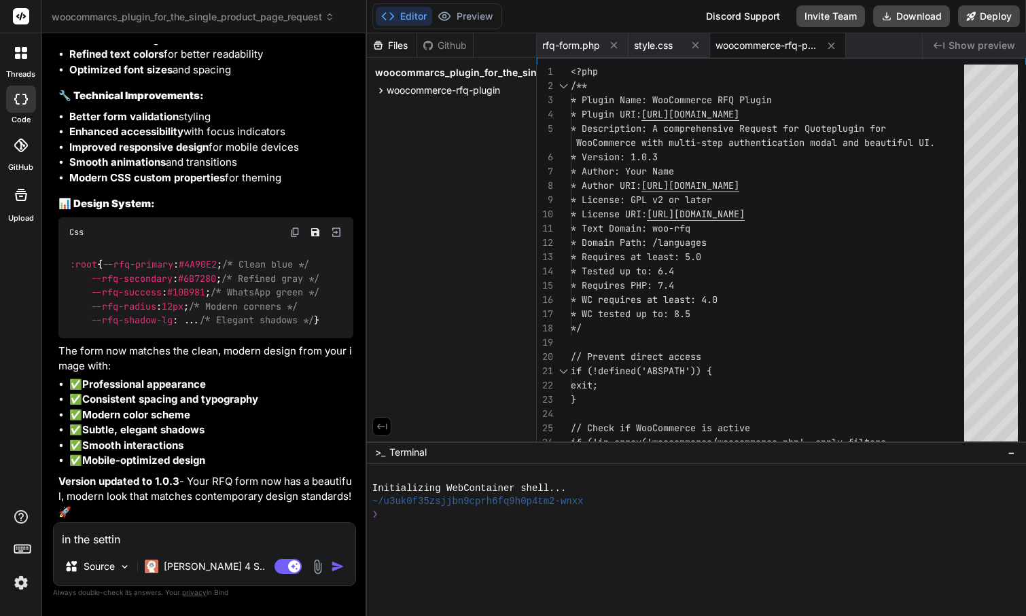
type textarea "x"
type textarea "in the sett"
type textarea "x"
type textarea "in the set"
type textarea "x"
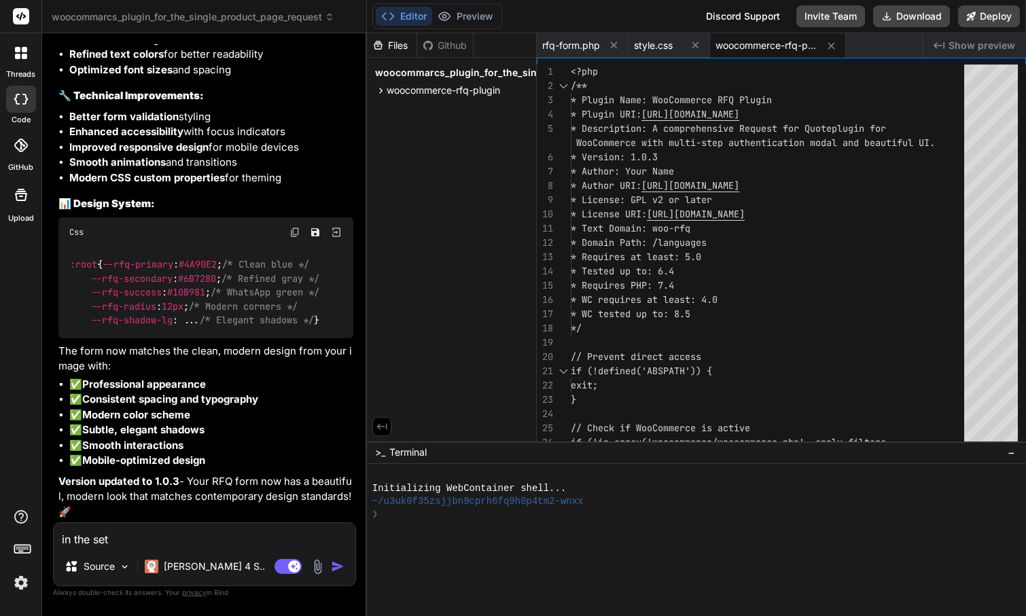
type textarea "in the se"
type textarea "x"
type textarea "in the s"
type textarea "x"
type textarea "in the"
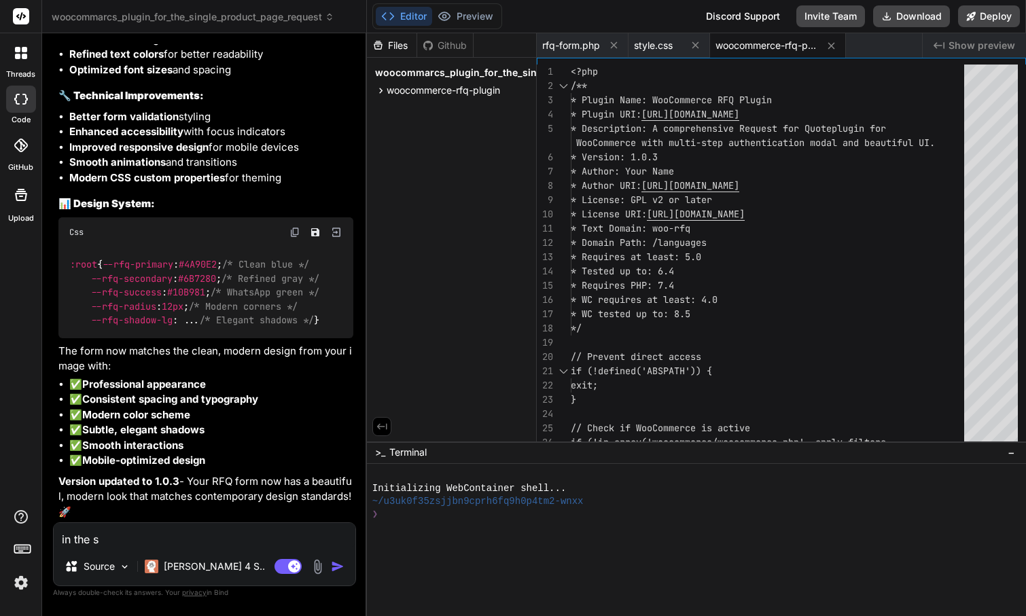
type textarea "x"
type textarea "in the"
type textarea "x"
type textarea "in th"
type textarea "x"
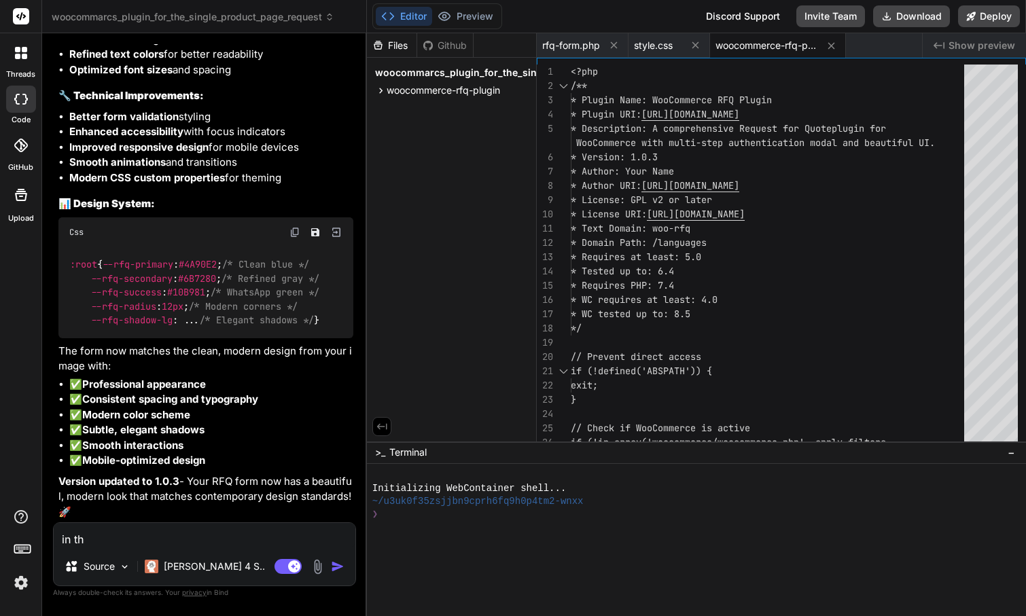
type textarea "in t"
type textarea "x"
type textarea "in"
type textarea "x"
type textarea "in"
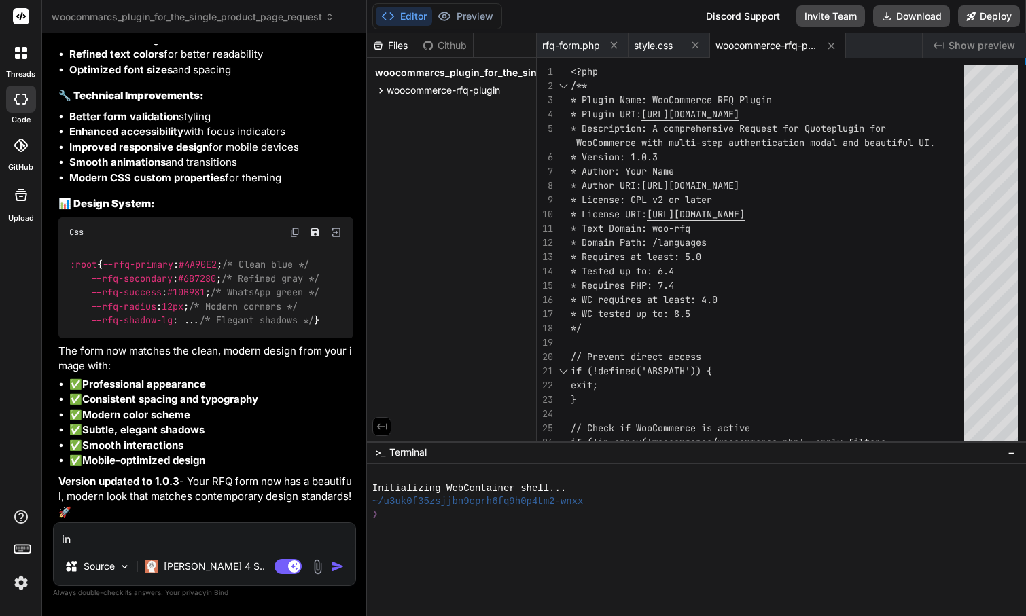
type textarea "x"
type textarea "i"
type textarea "x"
type textarea "I"
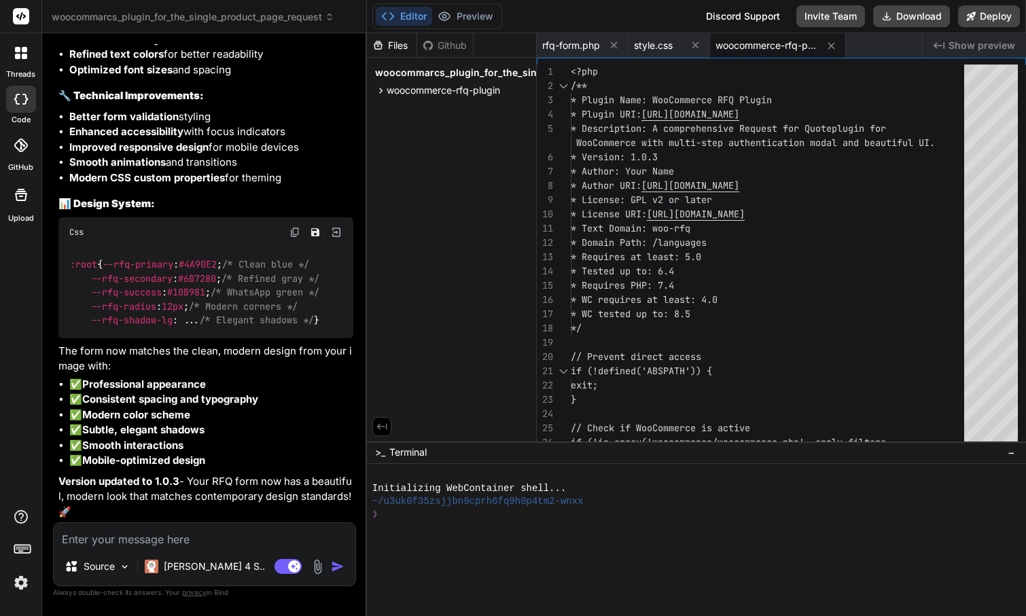
type textarea "x"
type textarea "I"
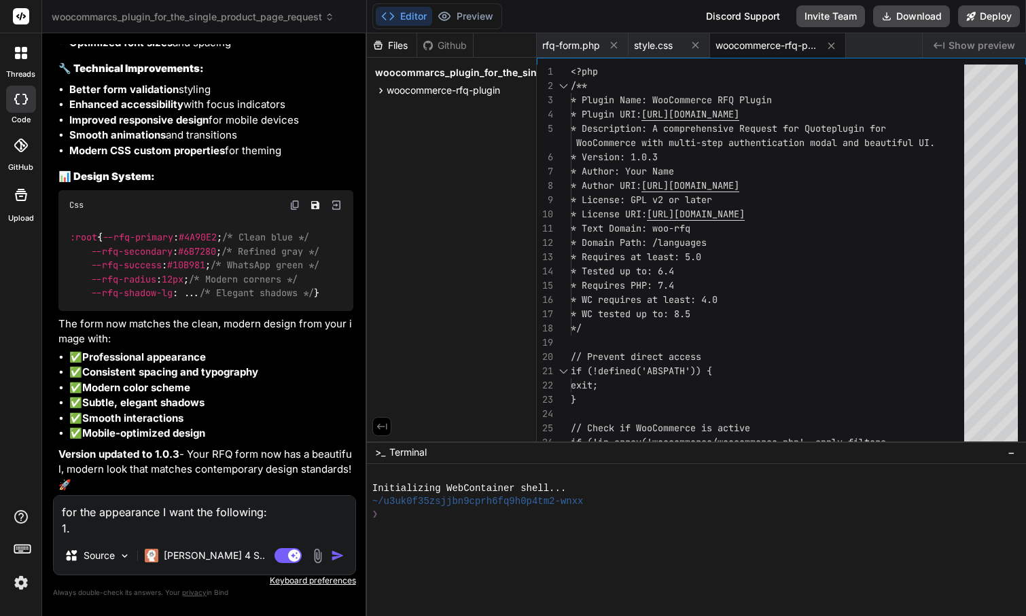
click at [158, 511] on textarea "for the appearance I want the following: 1." at bounding box center [205, 516] width 302 height 41
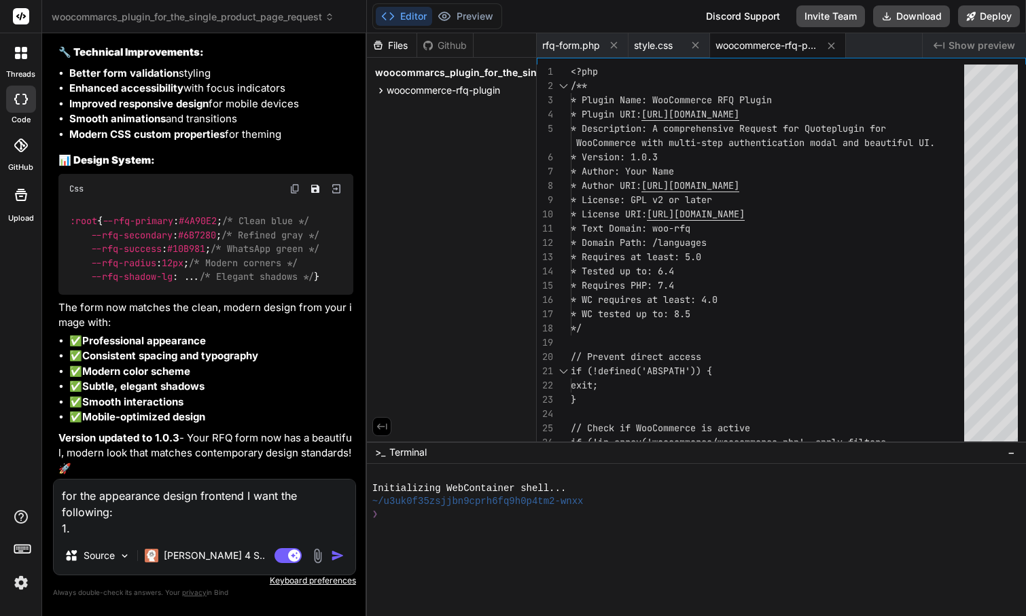
click at [96, 529] on textarea "for the appearance design frontend I want the following: 1." at bounding box center [205, 508] width 302 height 57
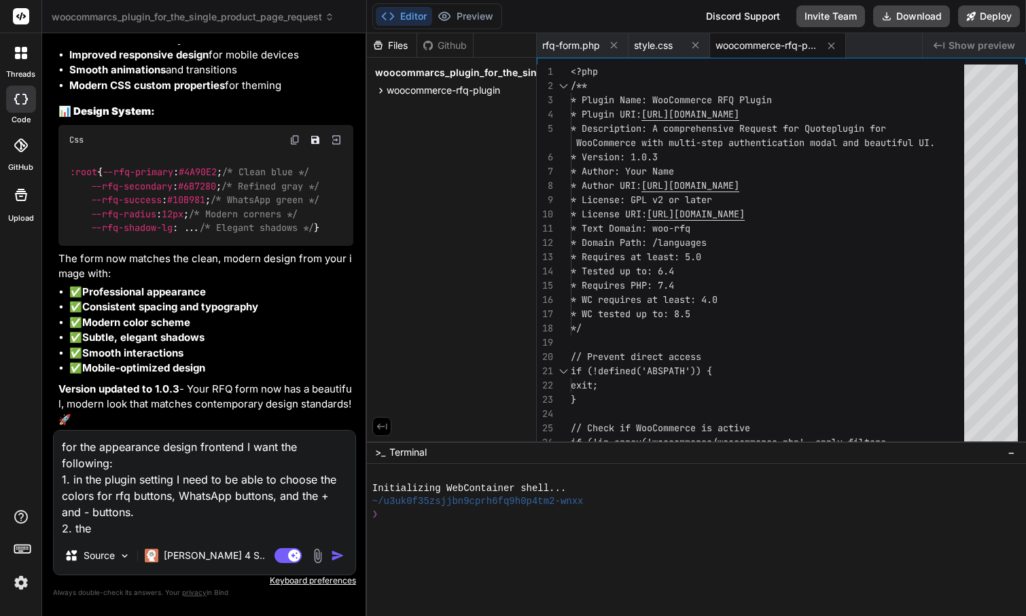
drag, startPoint x: 113, startPoint y: 498, endPoint x: 270, endPoint y: 496, distance: 156.9
click at [271, 496] on textarea "for the appearance design frontend I want the following: 1. in the plugin setti…" at bounding box center [205, 484] width 302 height 106
click at [119, 523] on textarea "for the appearance design frontend I want the following: 1. in the plugin setti…" at bounding box center [205, 484] width 302 height 106
paste textarea "rfq buttons, WhatsApp buttons"
click at [154, 527] on textarea "for the appearance design frontend I want the following: 1. in the plugin setti…" at bounding box center [205, 484] width 302 height 106
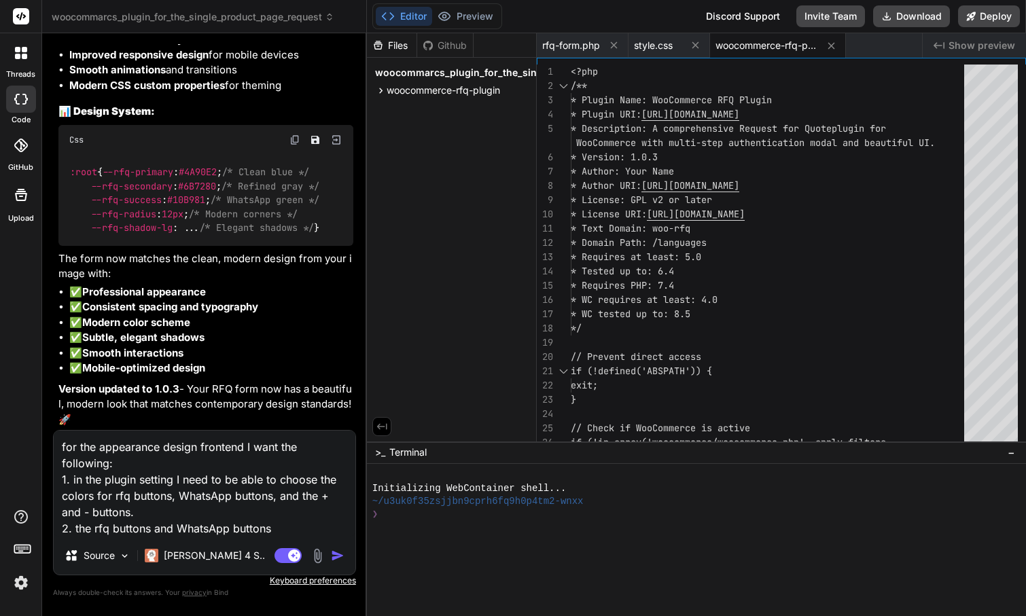
click at [293, 527] on textarea "for the appearance design frontend I want the following: 1. in the plugin setti…" at bounding box center [205, 484] width 302 height 106
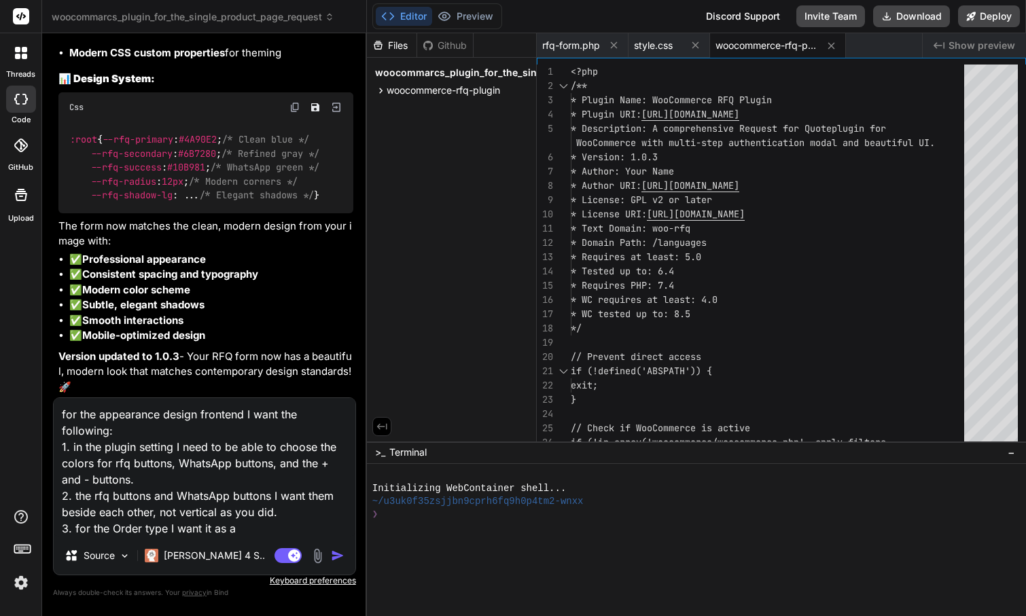
paste textarea "toggle switch"
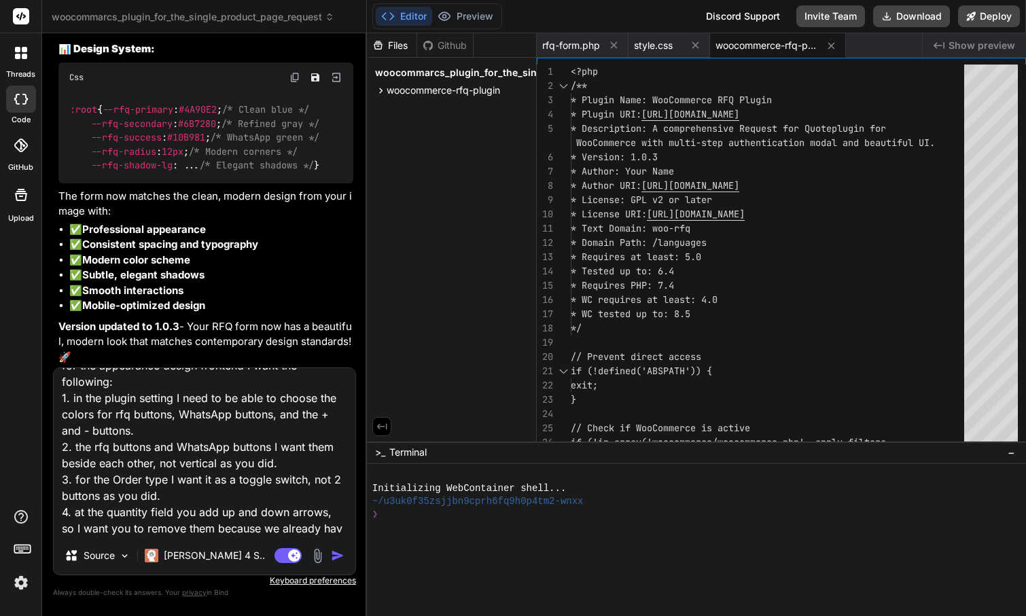
scroll to position [34, 0]
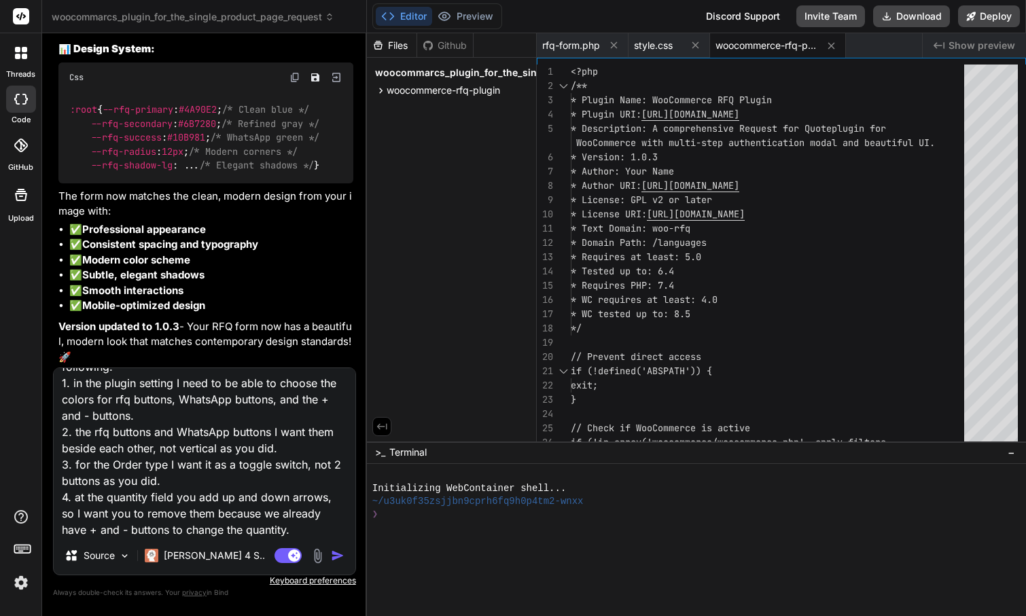
click at [336, 557] on img "button" at bounding box center [338, 556] width 14 height 14
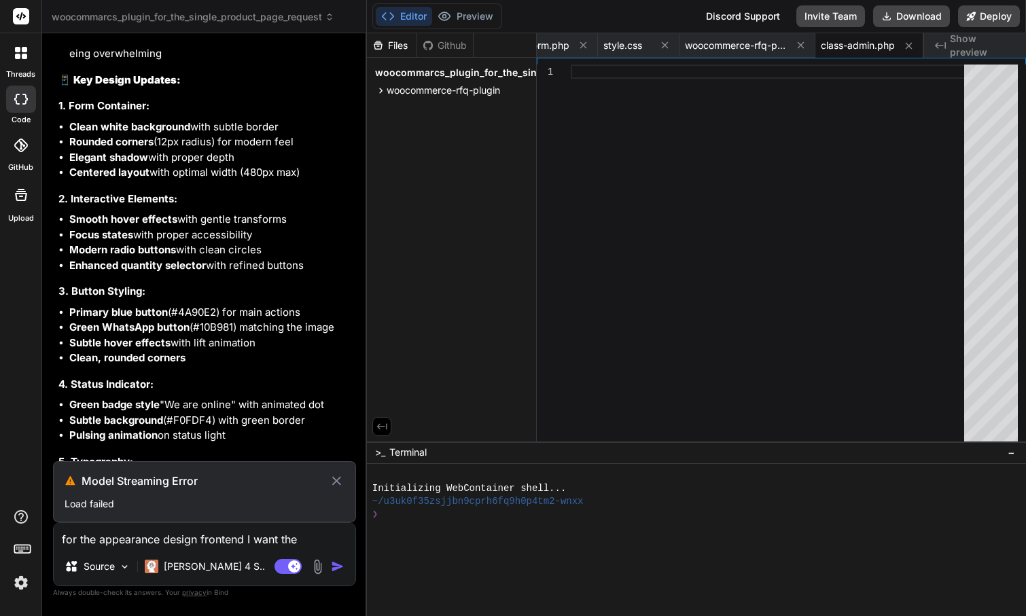
scroll to position [0, 0]
click at [336, 481] on icon at bounding box center [336, 480] width 9 height 9
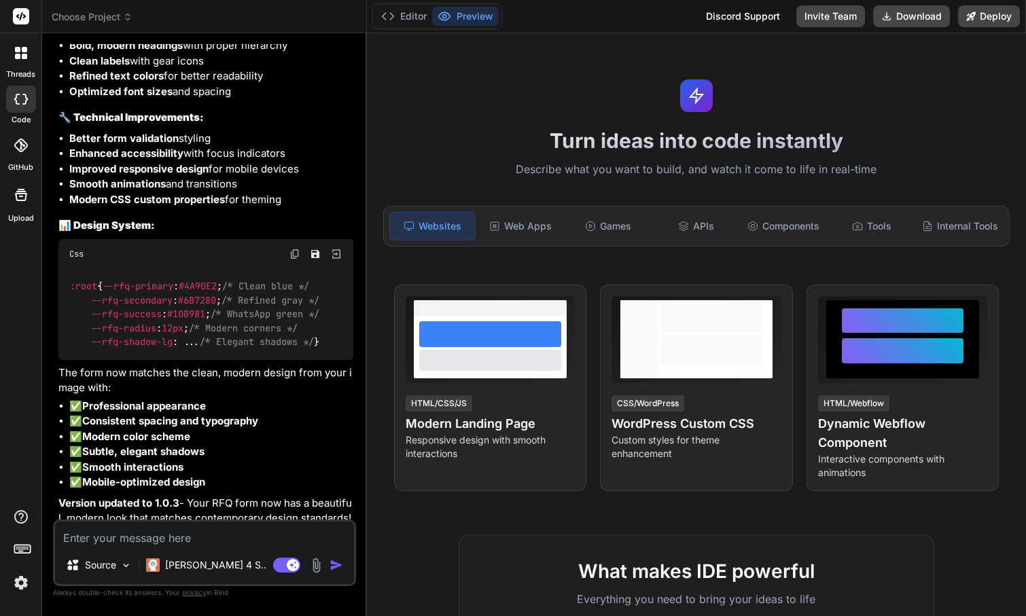
scroll to position [5534, 0]
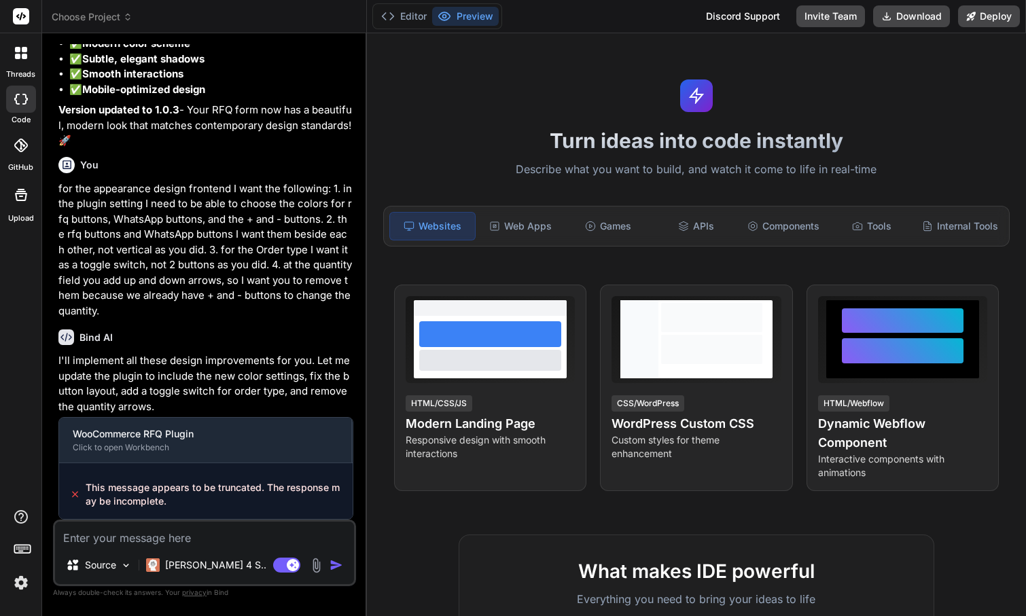
type textarea "x"
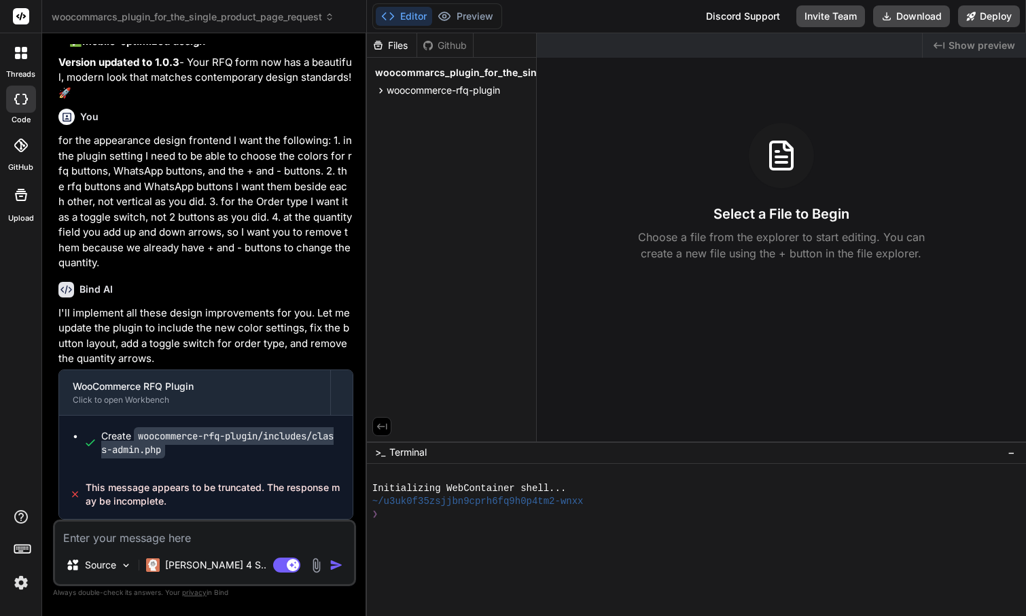
scroll to position [6149, 0]
click at [208, 486] on span "This message appears to be truncated. The response may be incomplete." at bounding box center [214, 494] width 256 height 27
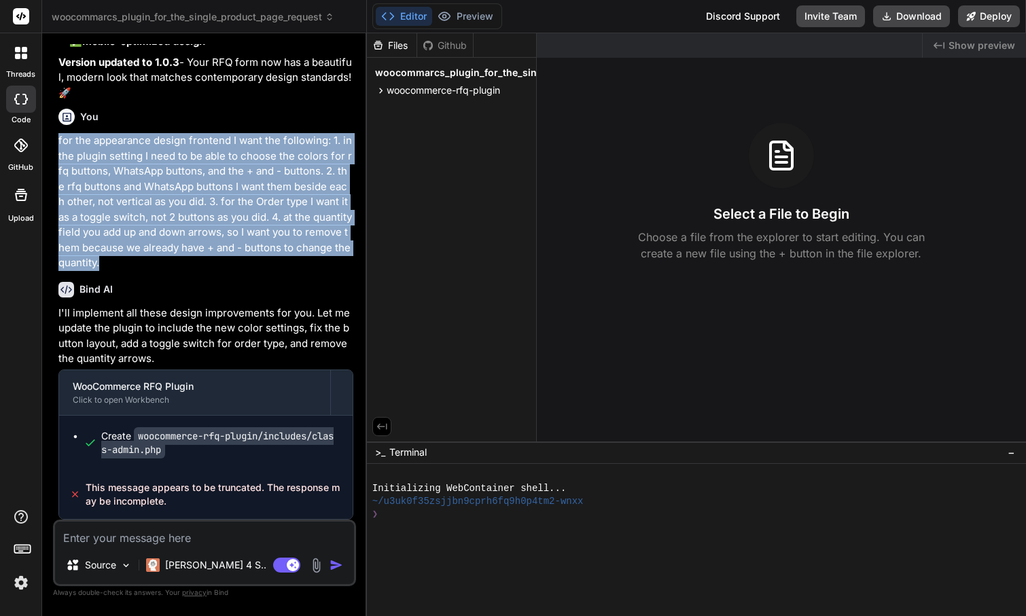
drag, startPoint x: 58, startPoint y: 145, endPoint x: 139, endPoint y: 264, distance: 143.2
click at [139, 264] on p "for the appearance design frontend I want the following: 1. in the plugin setti…" at bounding box center [205, 202] width 295 height 138
copy p "for the appearance design frontend I want the following: 1. in the plugin setti…"
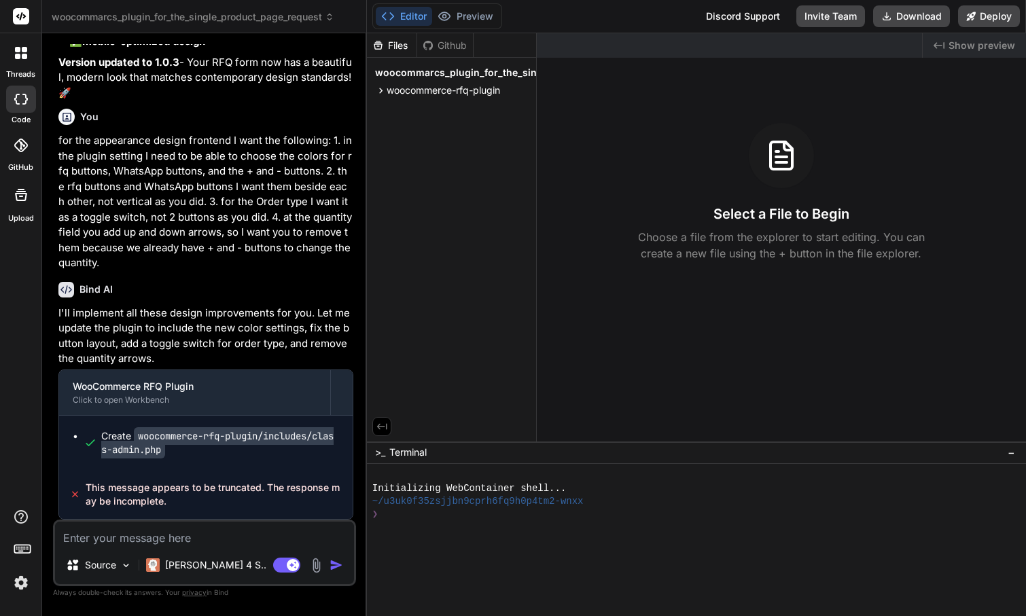
click at [149, 543] on textarea at bounding box center [204, 534] width 299 height 24
paste textarea "for the appearance design frontend I want the following: 1. in the plugin setti…"
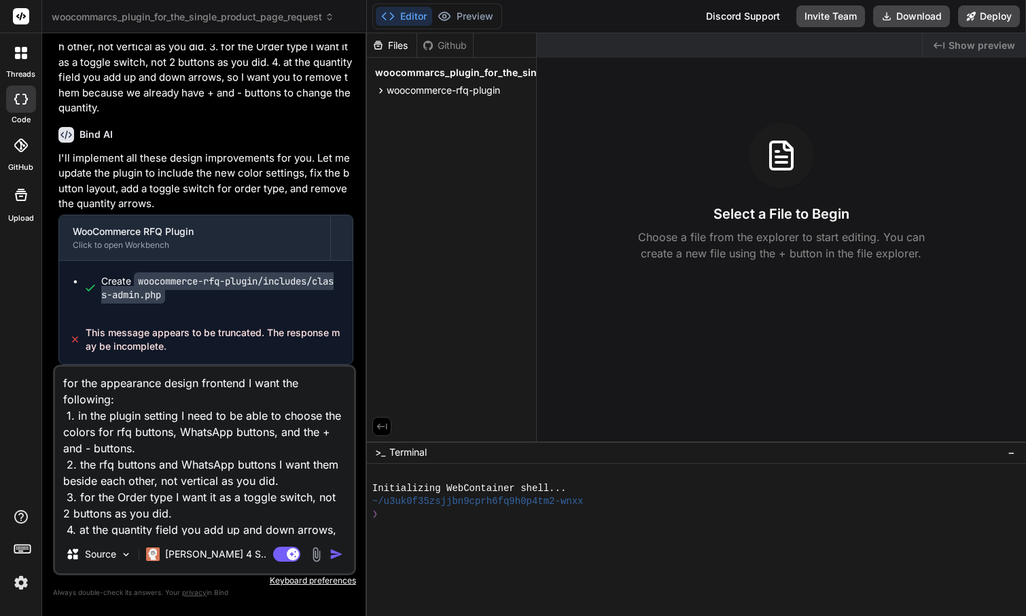
type textarea "for the appearance design frontend I want the following: 1. in the plugin setti…"
type textarea "x"
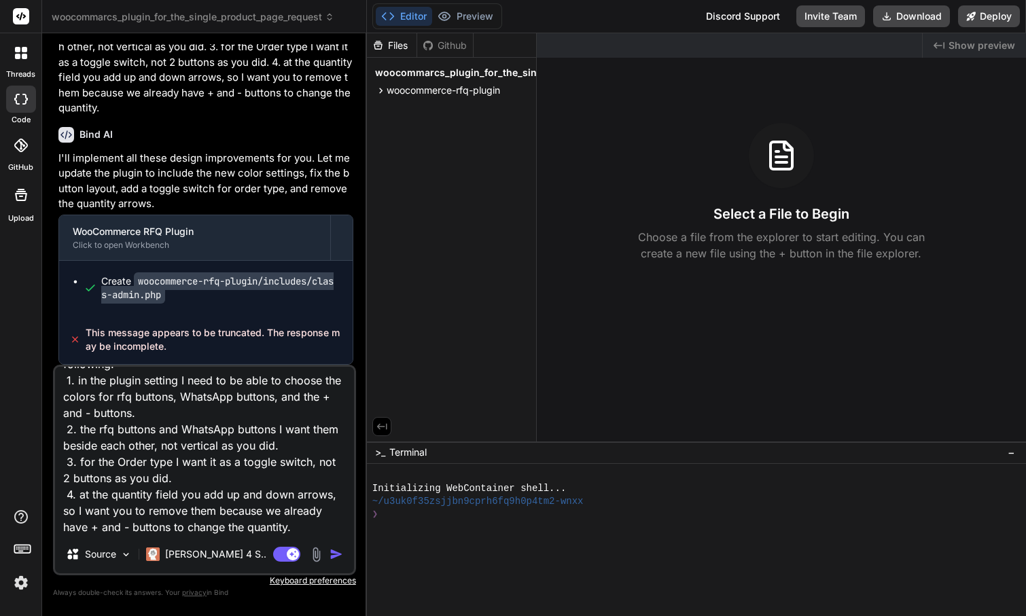
type textarea "for the appearance design frontend I want the following: 1. in the plugin setti…"
click at [338, 556] on img "button" at bounding box center [336, 555] width 14 height 14
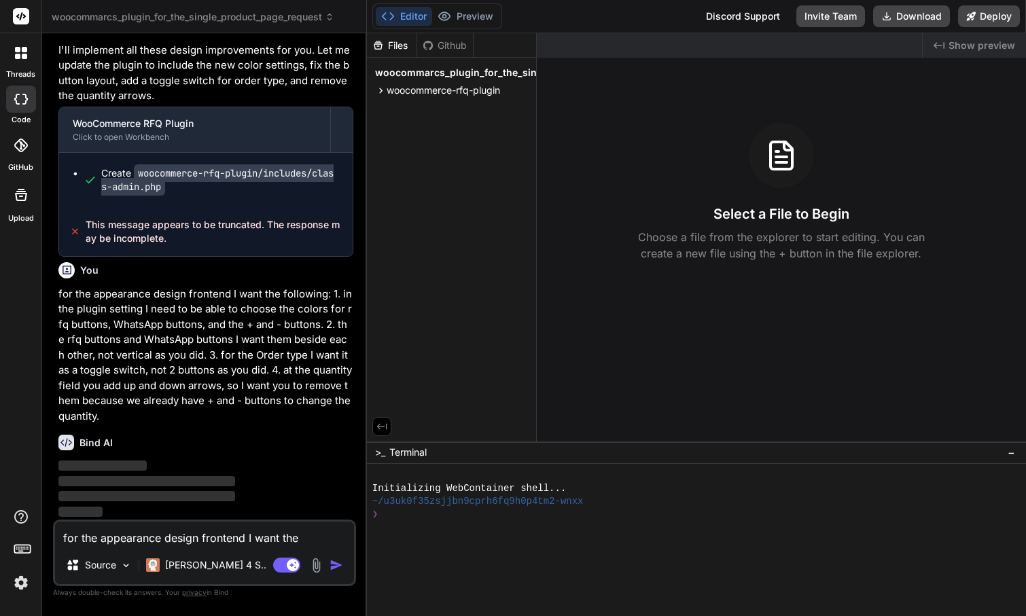
scroll to position [6408, 0]
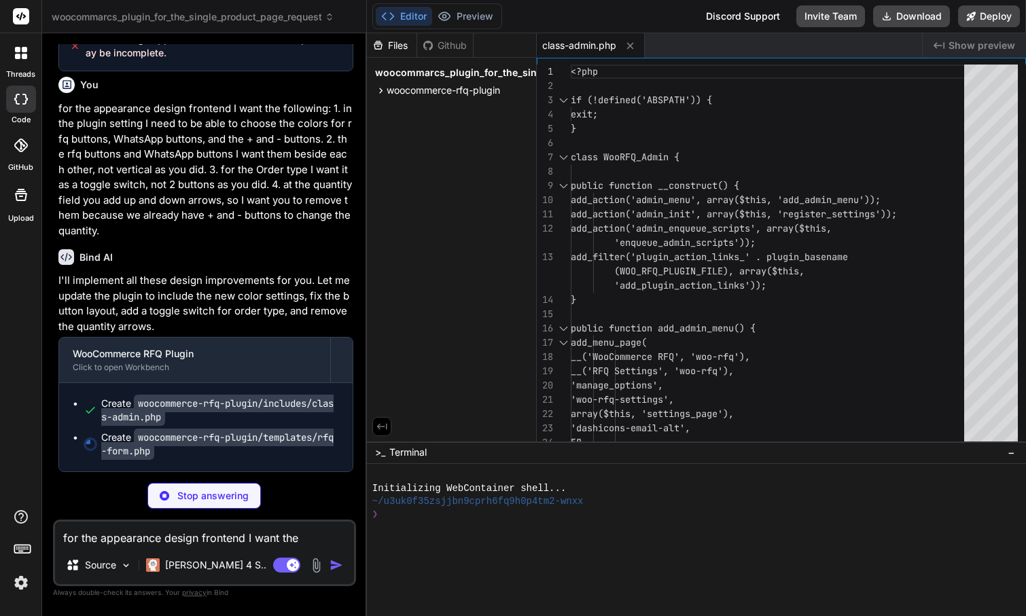
type textarea "x"
type textarea "--rfq-whatsapp-color: <?php echo esc_attr($whatsapp_button_color); ?>; --rfq-qu…"
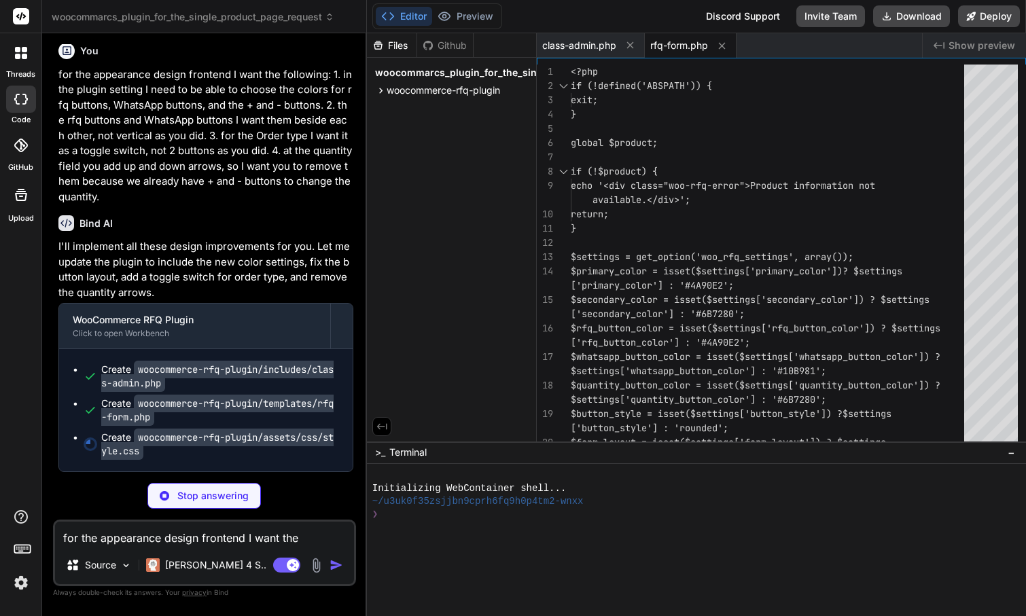
type textarea "x"
type textarea "border-radius: 50%; animation: spin 1s linear infinite; }"
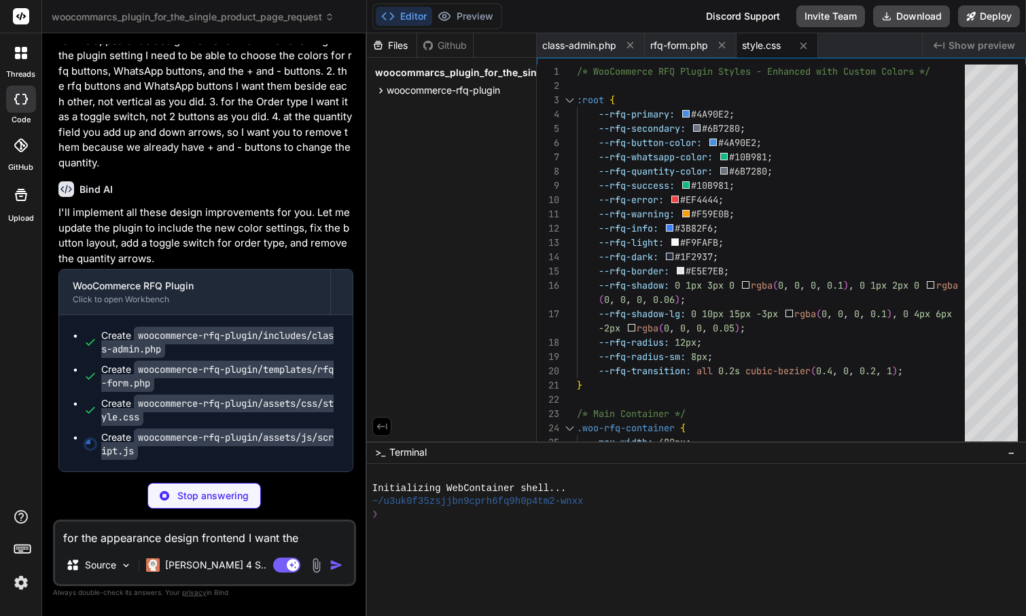
type textarea "x"
type textarea "});"
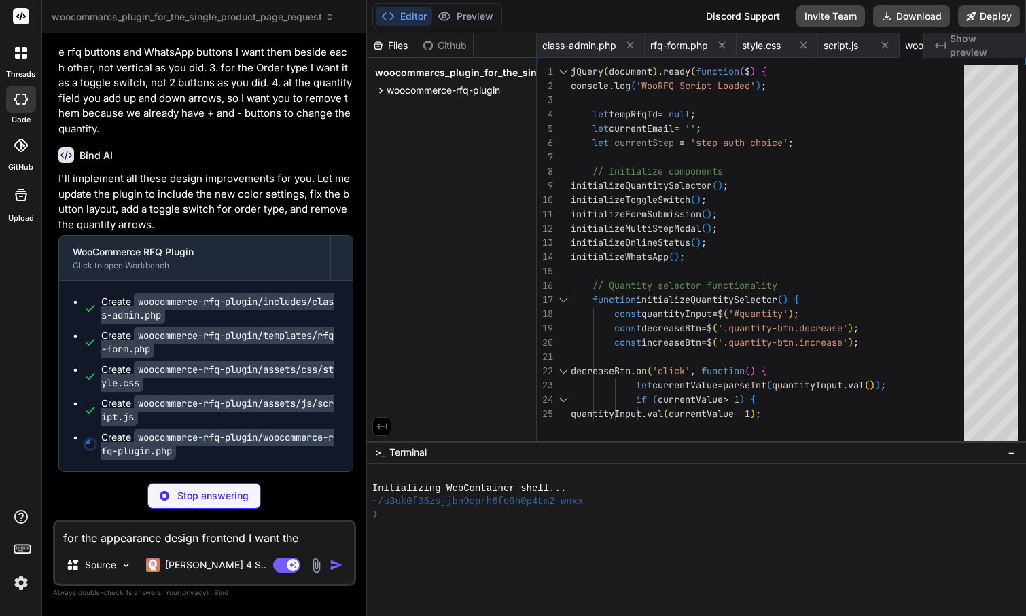
type textarea "x"
type textarea "if (class_exists('Automattic\WooCommerce\Blocks\Package')) { // Plugin supports…"
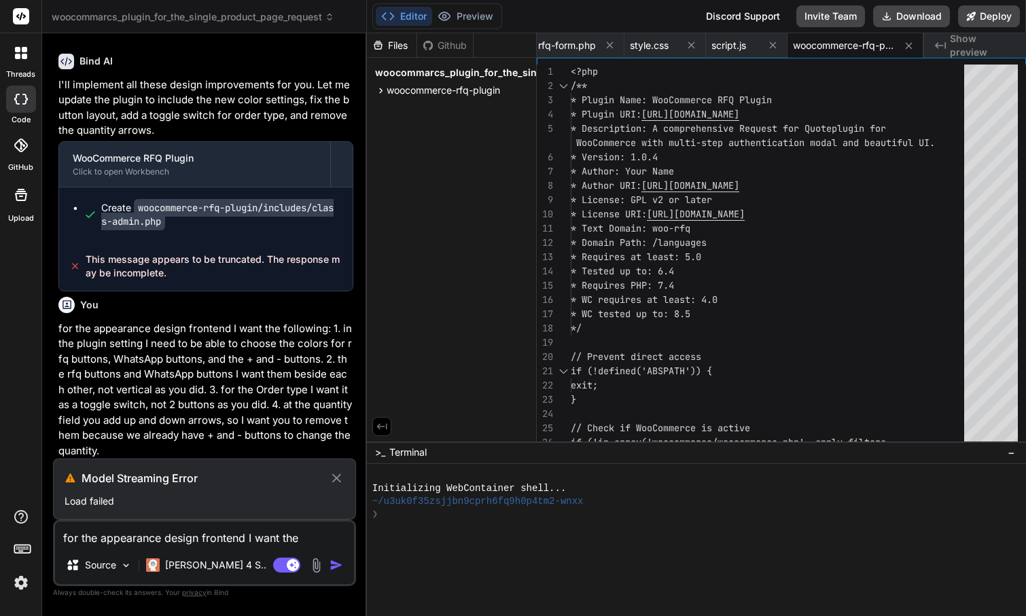
scroll to position [0, 0]
click at [340, 478] on icon at bounding box center [337, 478] width 16 height 16
type textarea "x"
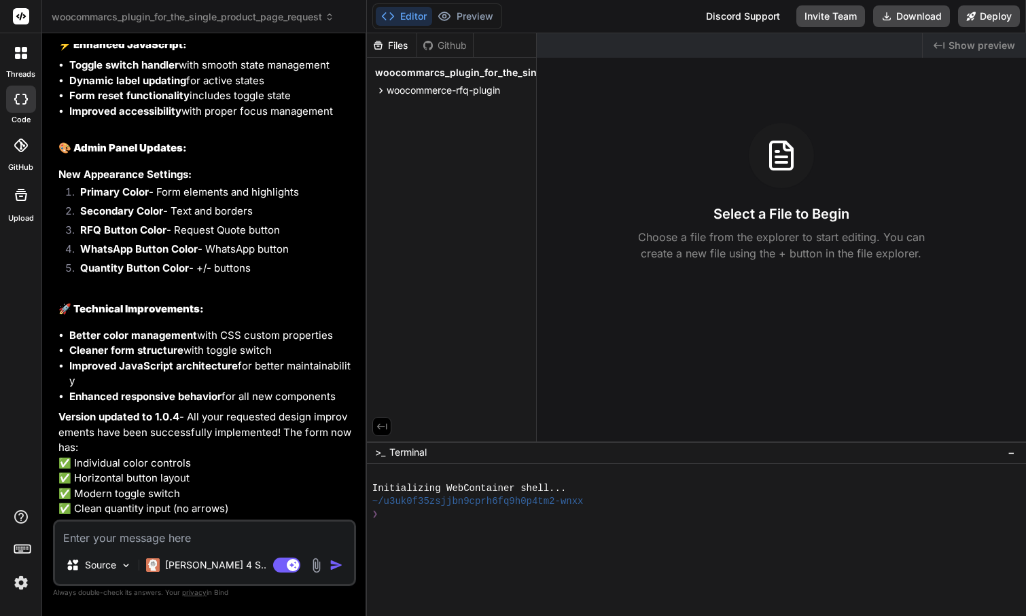
scroll to position [6855, 0]
click at [906, 18] on button "Download" at bounding box center [911, 16] width 77 height 22
type textarea "x"
